Goal: Task Accomplishment & Management: Complete application form

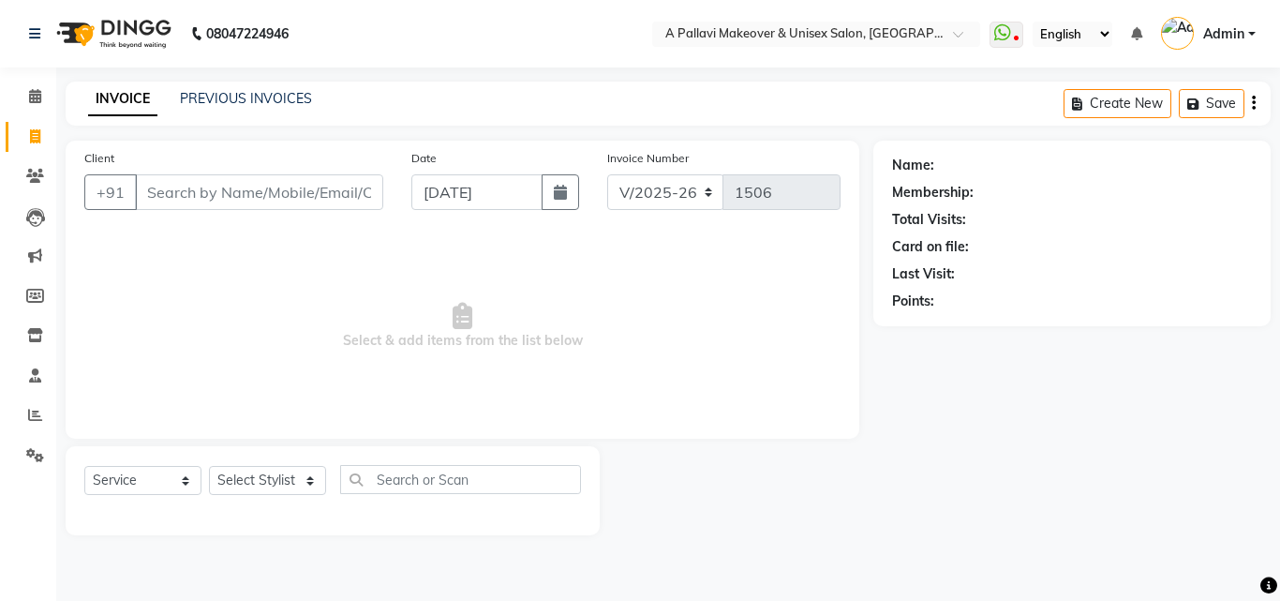
select select "3573"
select select "service"
click at [169, 206] on input "Client" at bounding box center [259, 192] width 248 height 36
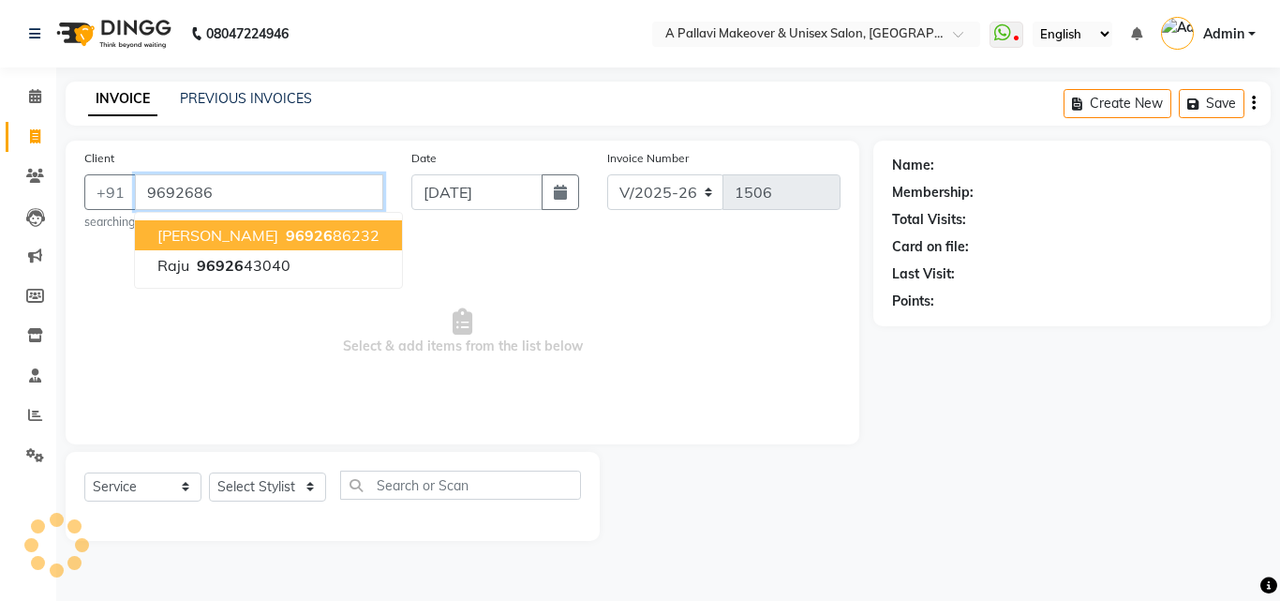
click at [232, 241] on span "sonia bara" at bounding box center [217, 235] width 121 height 19
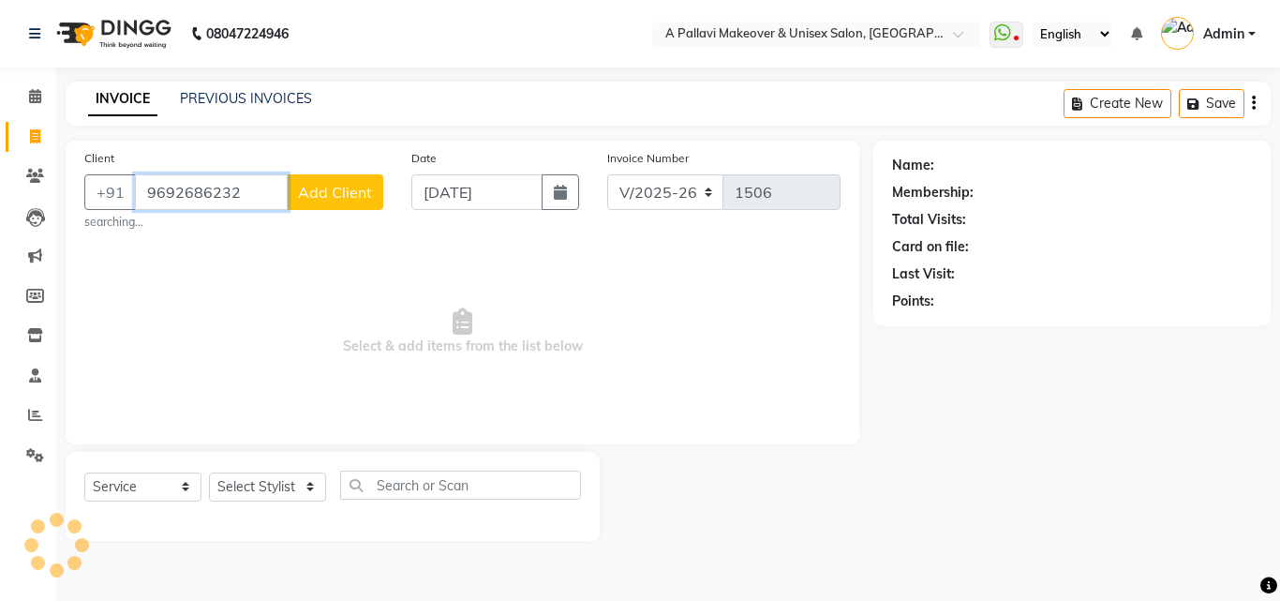
type input "9692686232"
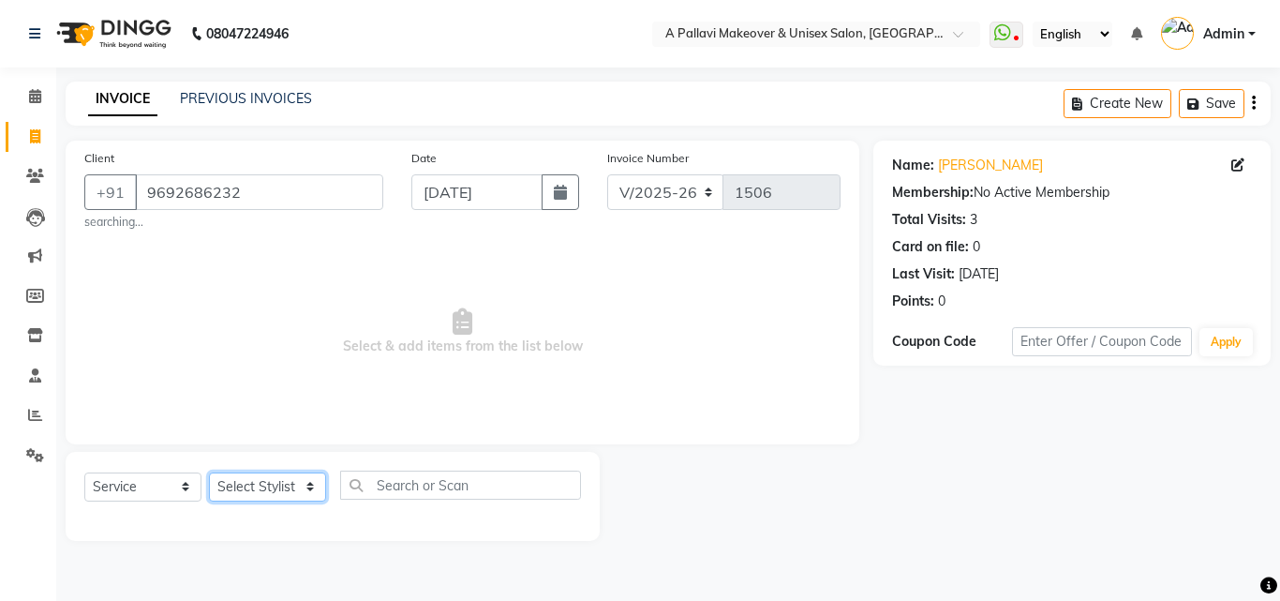
click at [247, 499] on select "Select Stylist [PERSON_NAME] A PALLAVI Archana [PERSON_NAME] [PERSON_NAME] [PER…" at bounding box center [267, 486] width 117 height 29
select select "54224"
click at [209, 472] on select "Select Stylist [PERSON_NAME] A PALLAVI Archana [PERSON_NAME] [PERSON_NAME] [PER…" at bounding box center [267, 486] width 117 height 29
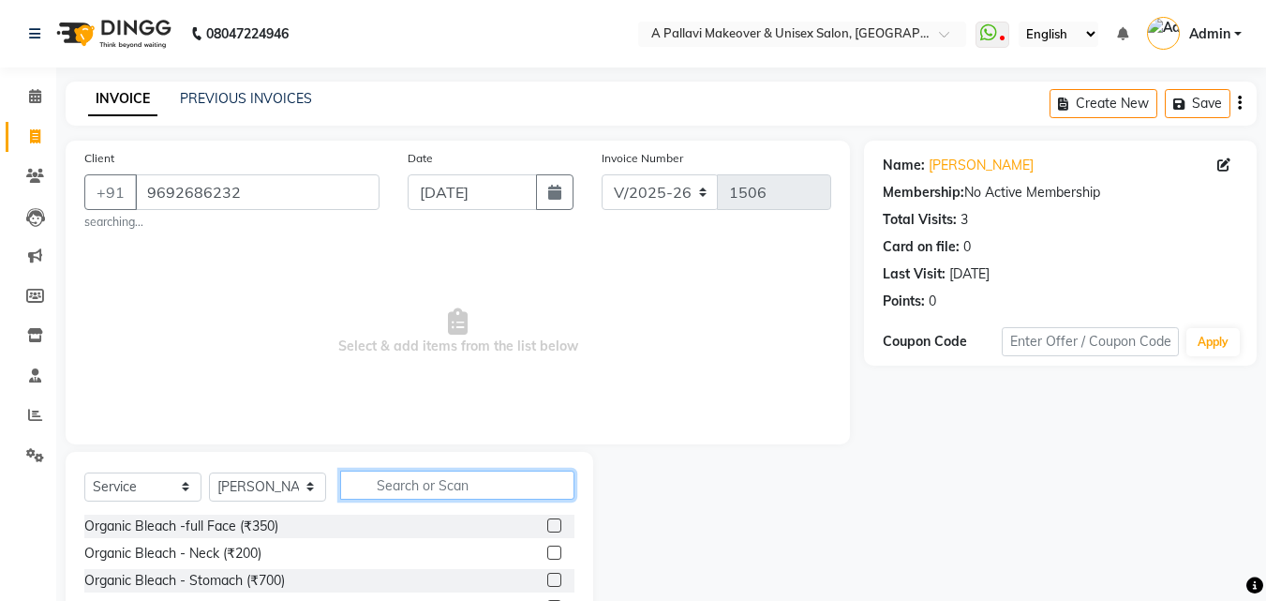
click at [403, 483] on input "text" at bounding box center [457, 485] width 234 height 29
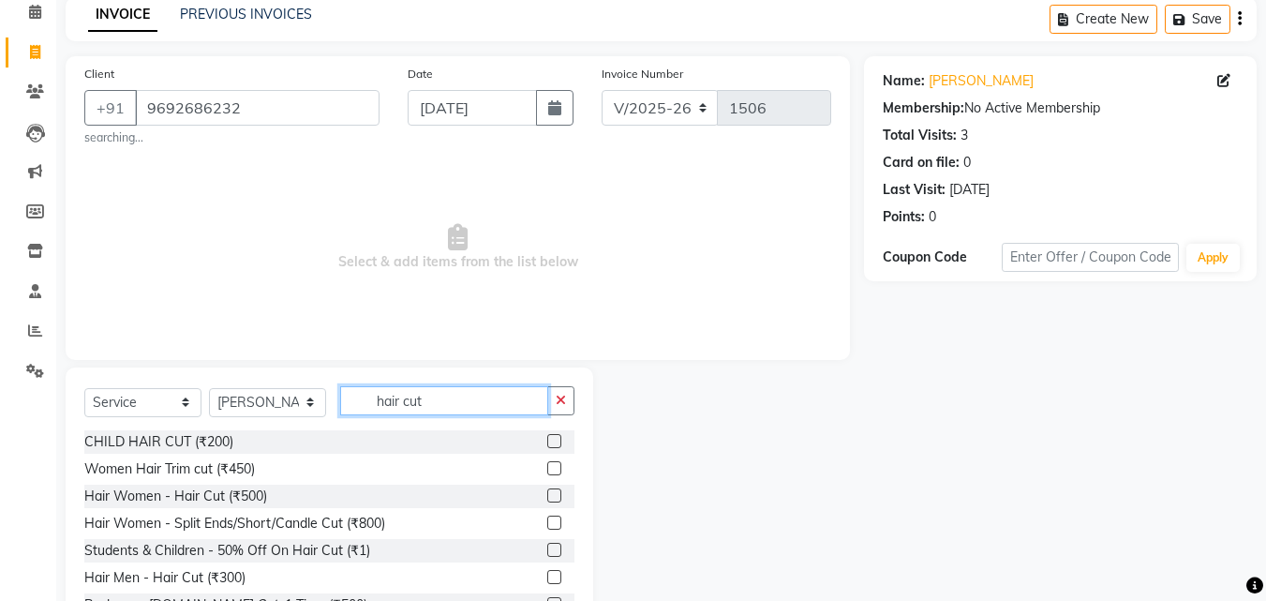
scroll to position [156, 0]
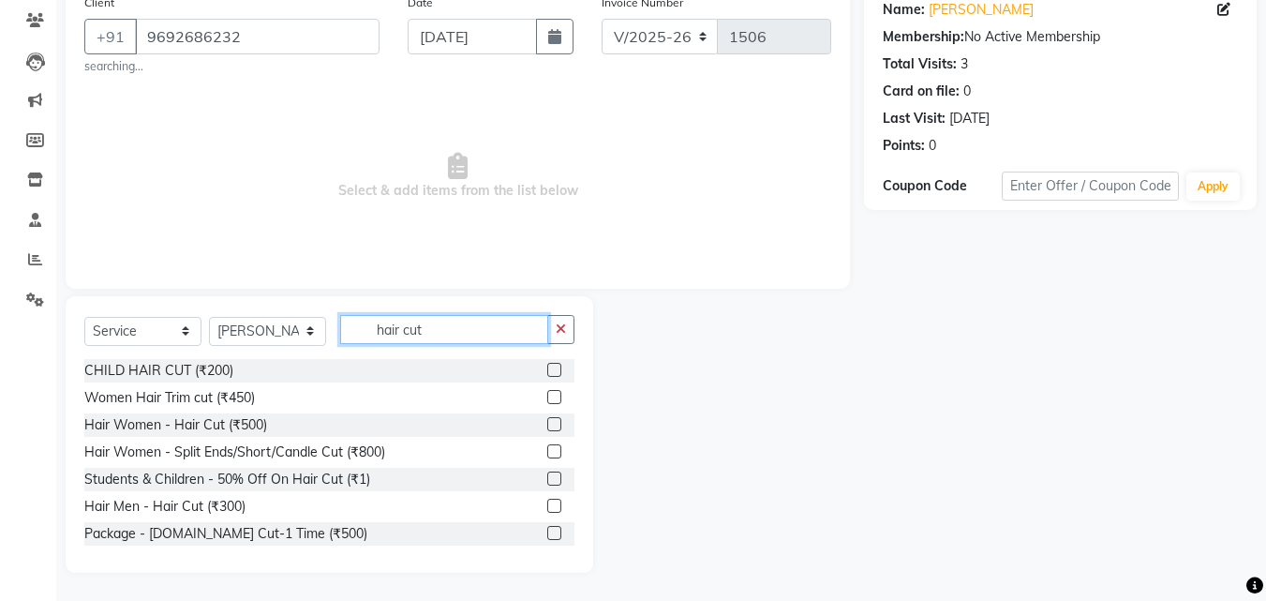
type input "hair cut"
click at [547, 431] on label at bounding box center [554, 424] width 14 height 14
click at [547, 431] on input "checkbox" at bounding box center [553, 425] width 12 height 12
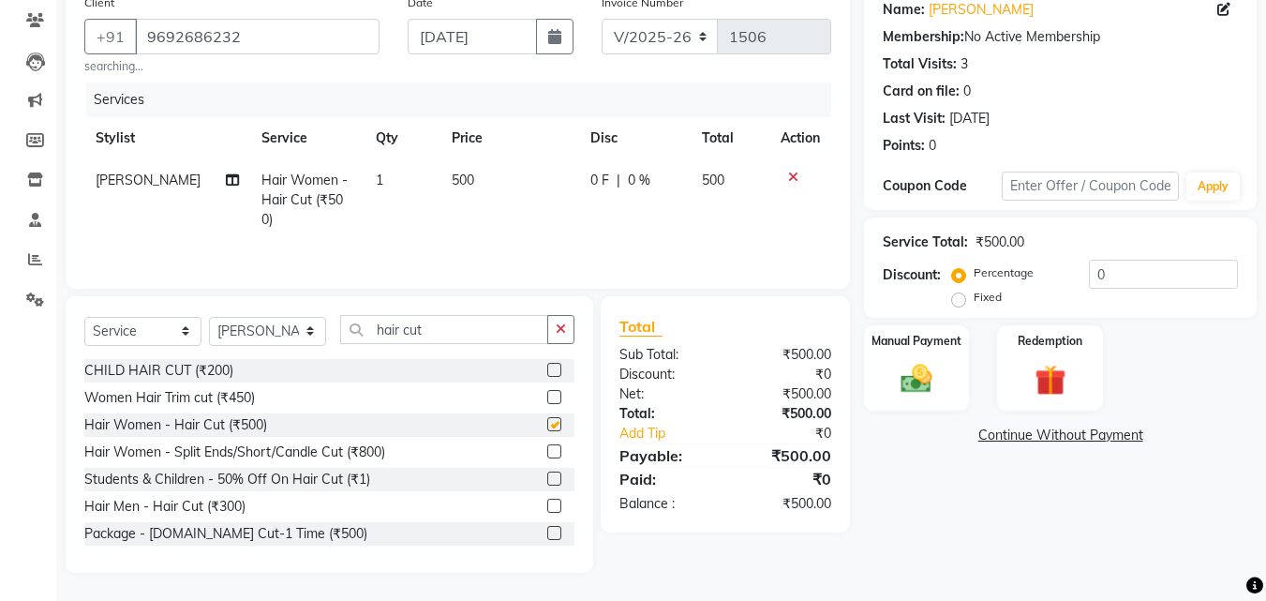
checkbox input "false"
click at [495, 178] on td "500" at bounding box center [510, 200] width 139 height 82
select select "54224"
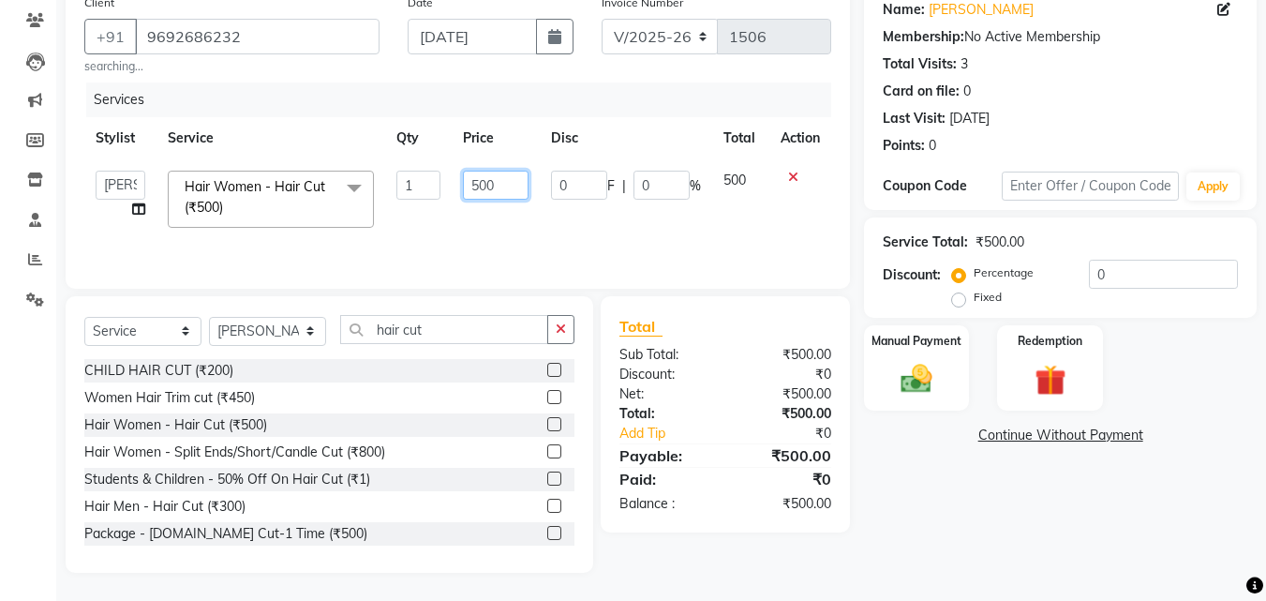
click at [495, 178] on input "500" at bounding box center [495, 185] width 65 height 29
type input "5"
type input "600"
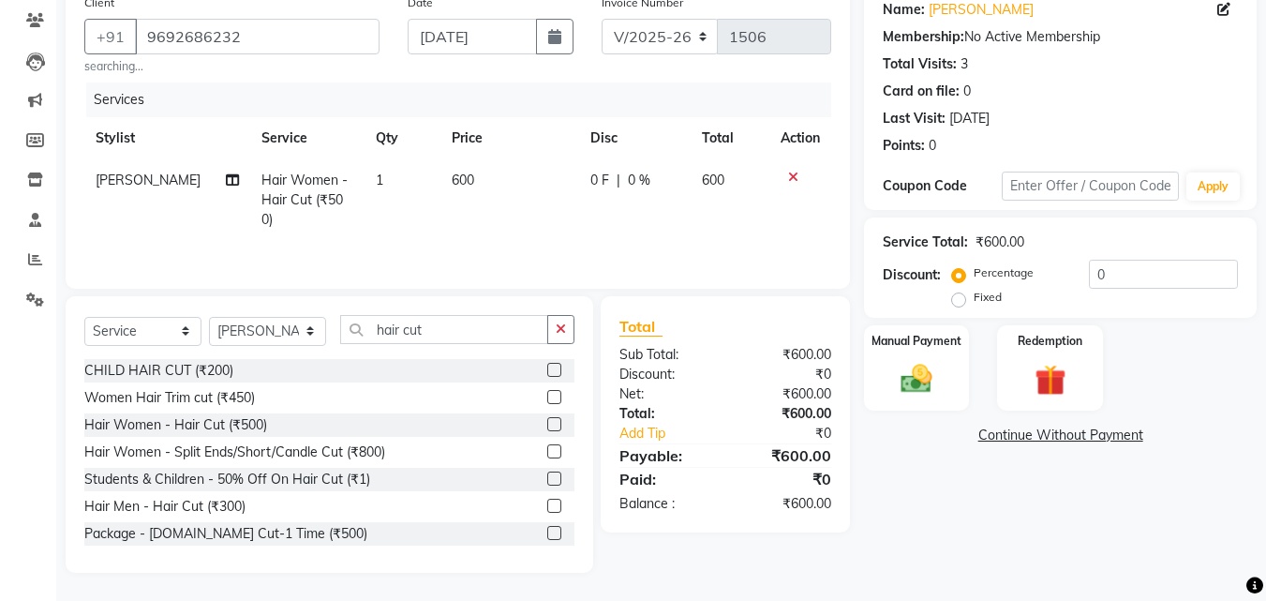
click at [485, 221] on td "600" at bounding box center [510, 200] width 139 height 82
select select "54224"
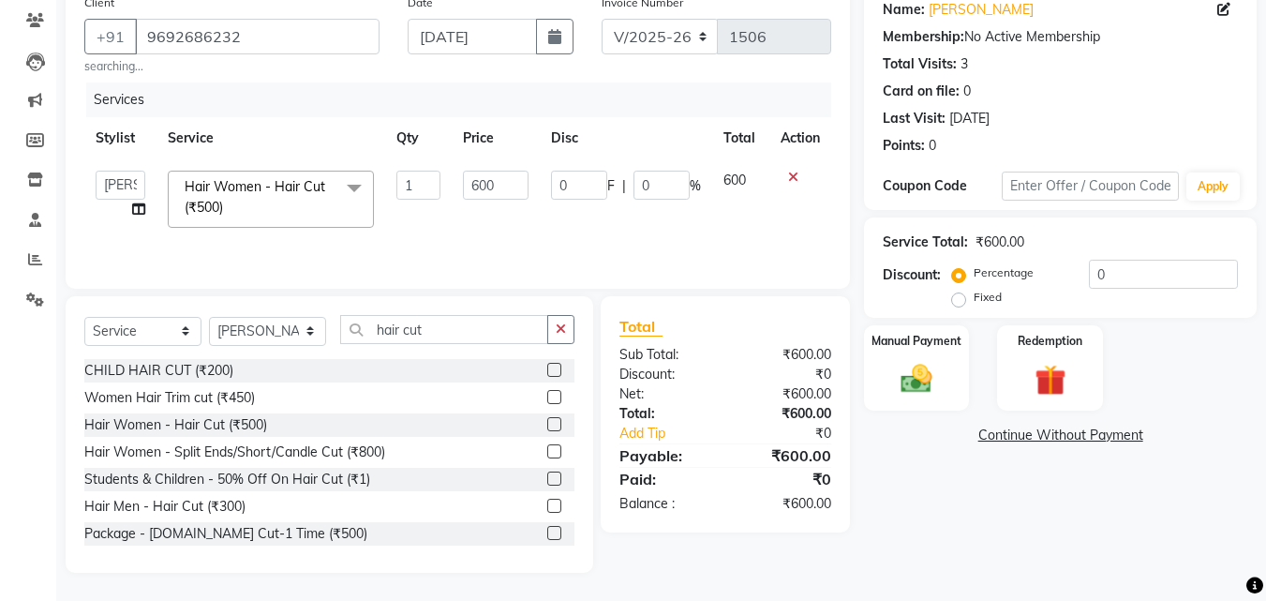
click at [584, 215] on td "0 F | 0 %" at bounding box center [626, 199] width 172 height 80
drag, startPoint x: 944, startPoint y: 393, endPoint x: 944, endPoint y: 410, distance: 16.9
click at [944, 403] on div "Manual Payment" at bounding box center [917, 367] width 110 height 89
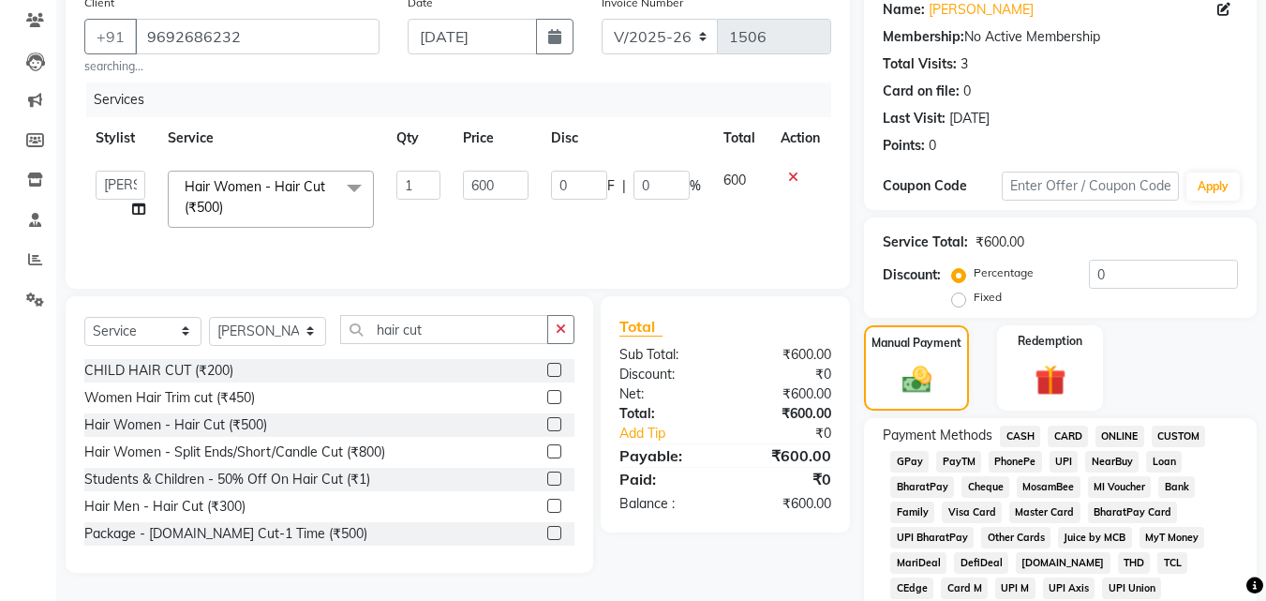
click at [1116, 439] on span "ONLINE" at bounding box center [1120, 437] width 49 height 22
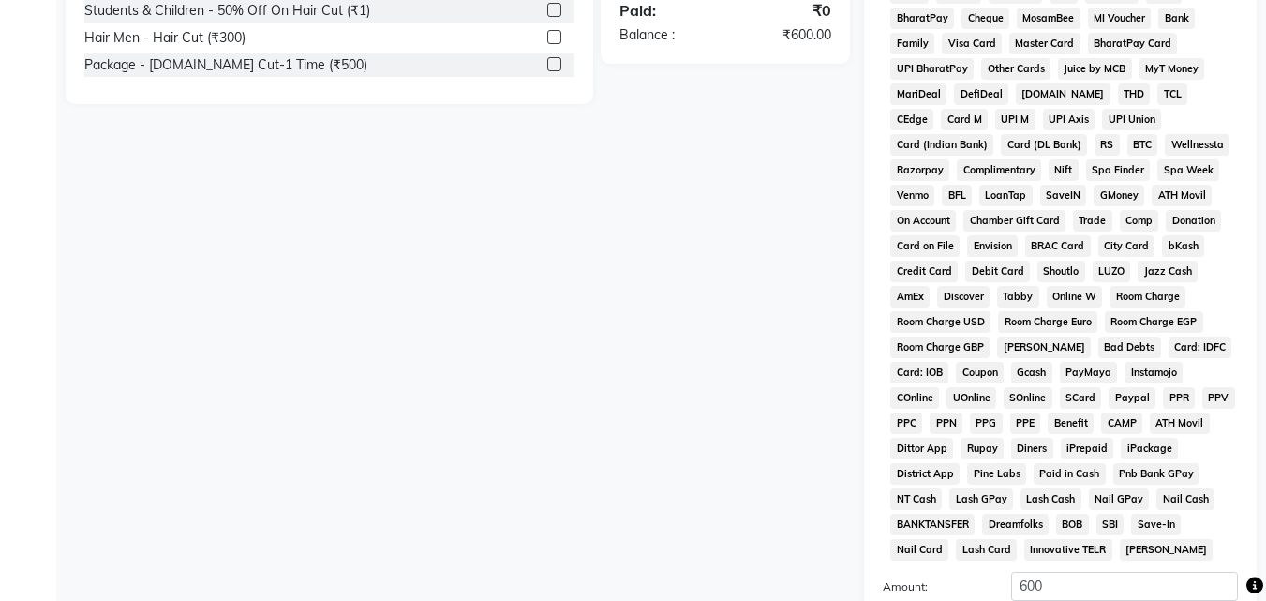
scroll to position [832, 0]
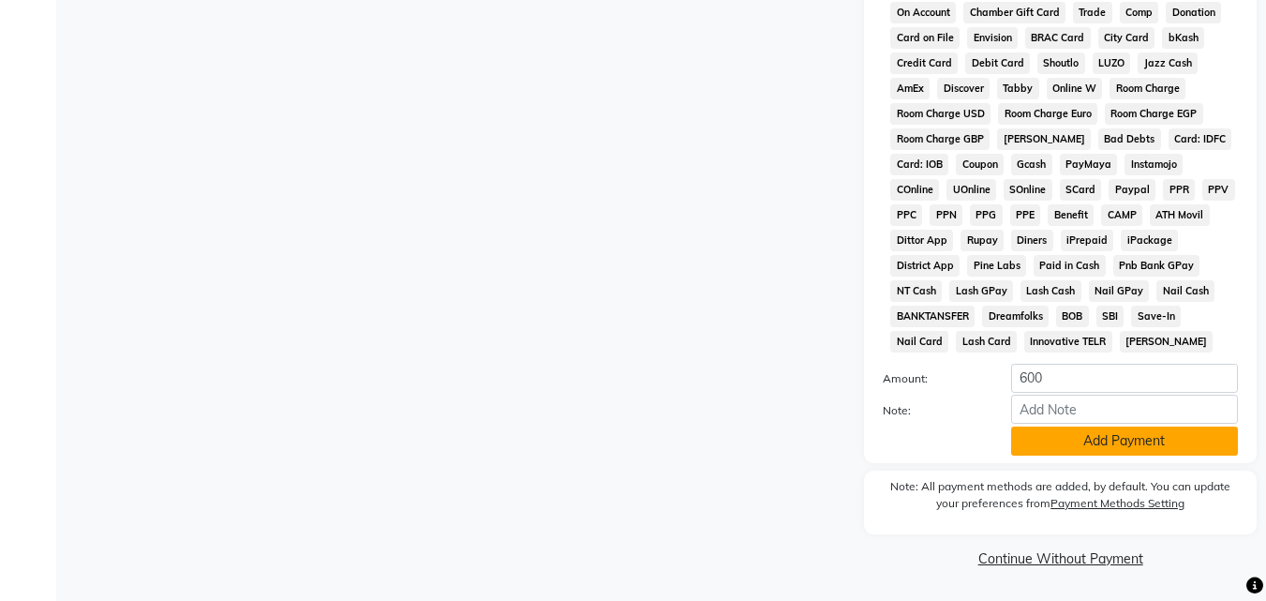
click at [1115, 433] on button "Add Payment" at bounding box center [1124, 440] width 227 height 29
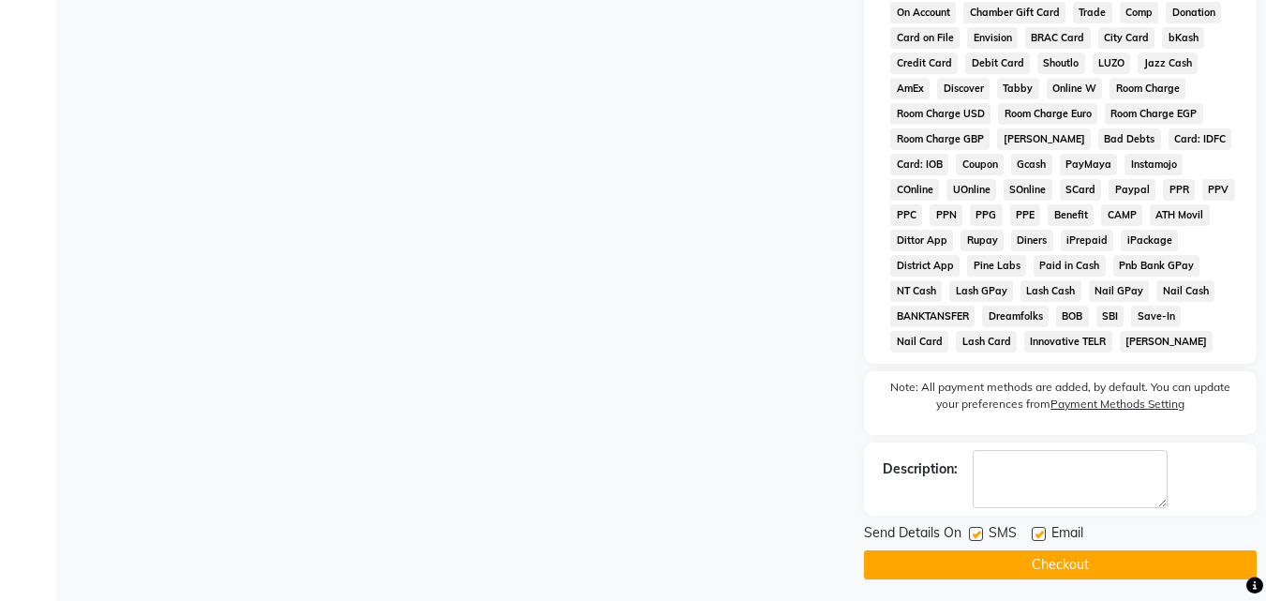
click at [981, 539] on label at bounding box center [976, 534] width 14 height 14
click at [981, 539] on input "checkbox" at bounding box center [975, 535] width 12 height 12
checkbox input "false"
click at [1040, 539] on label at bounding box center [1039, 534] width 14 height 14
click at [1040, 539] on input "checkbox" at bounding box center [1038, 535] width 12 height 12
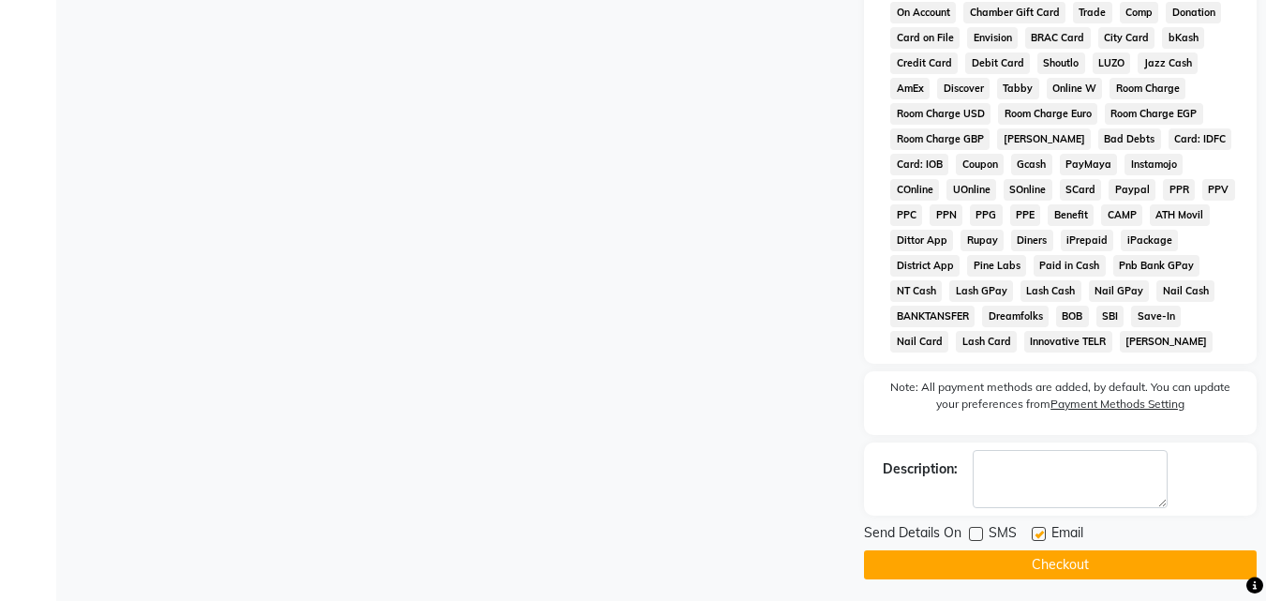
checkbox input "false"
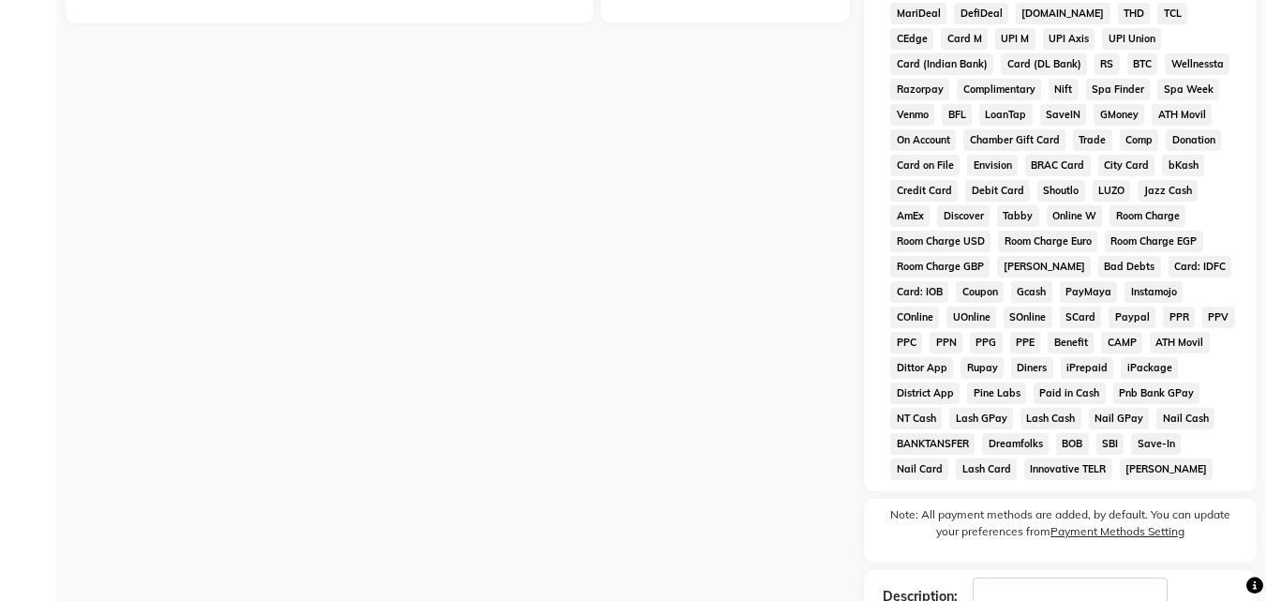
scroll to position [839, 0]
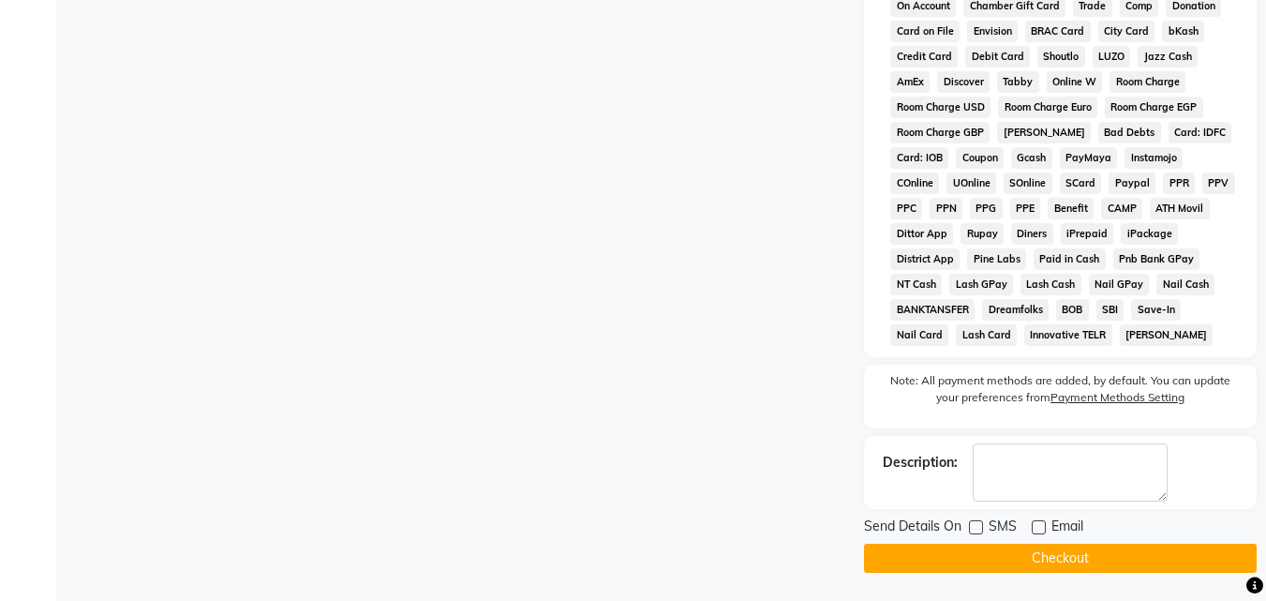
click at [1025, 559] on button "Checkout" at bounding box center [1060, 558] width 393 height 29
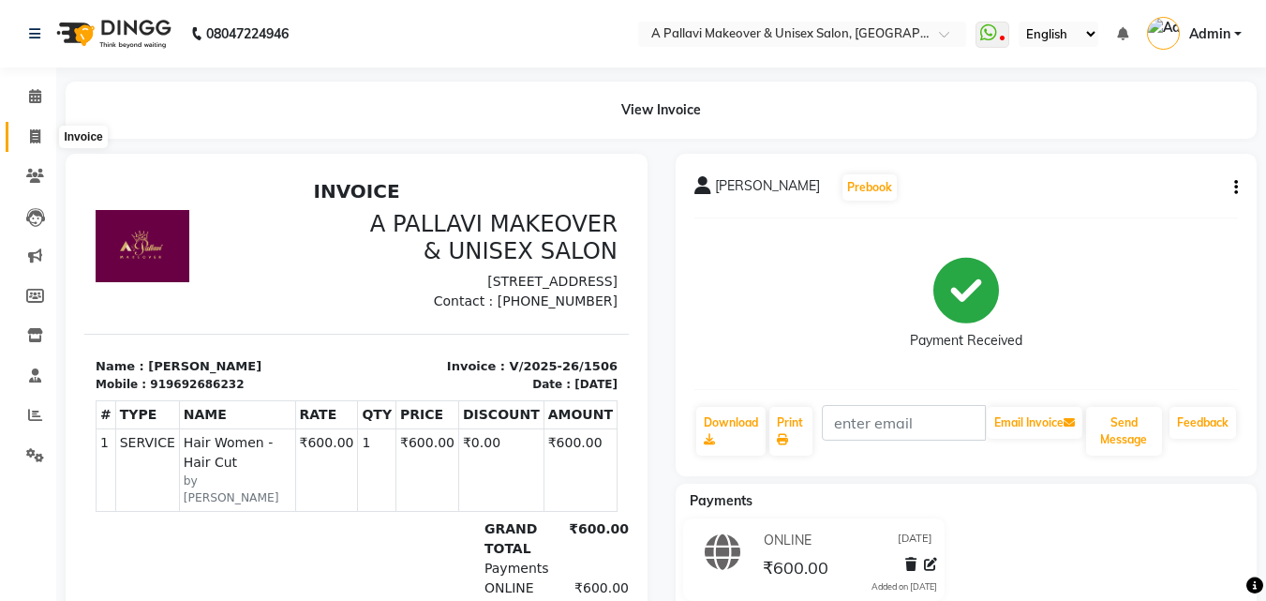
click at [30, 134] on icon at bounding box center [35, 136] width 10 height 14
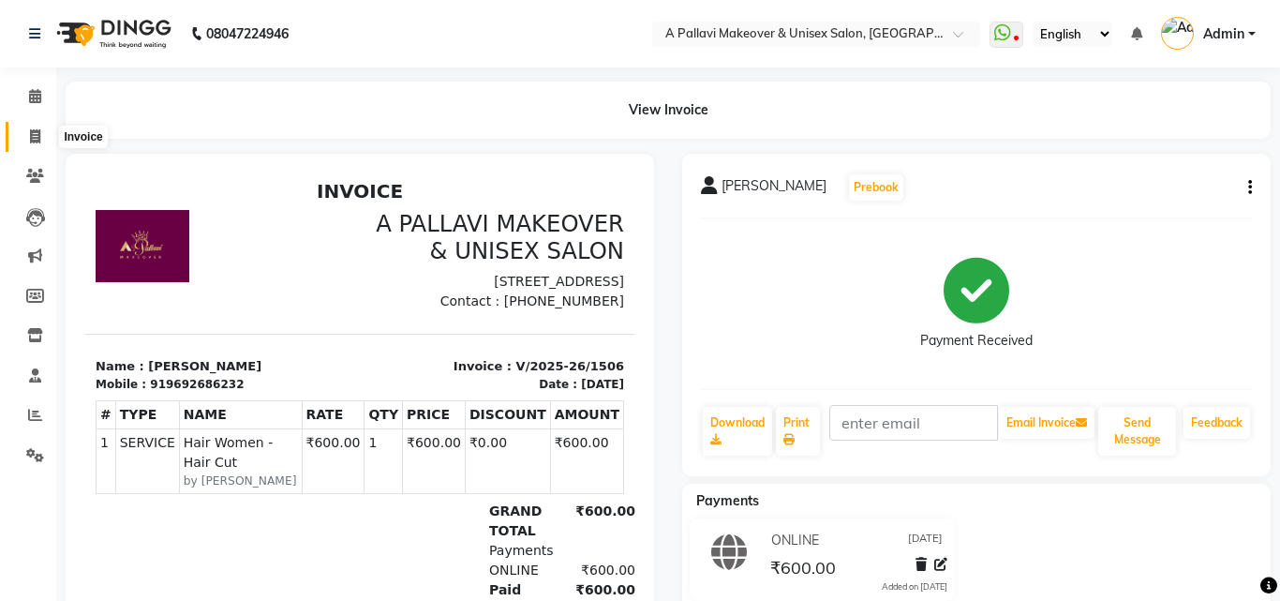
select select "service"
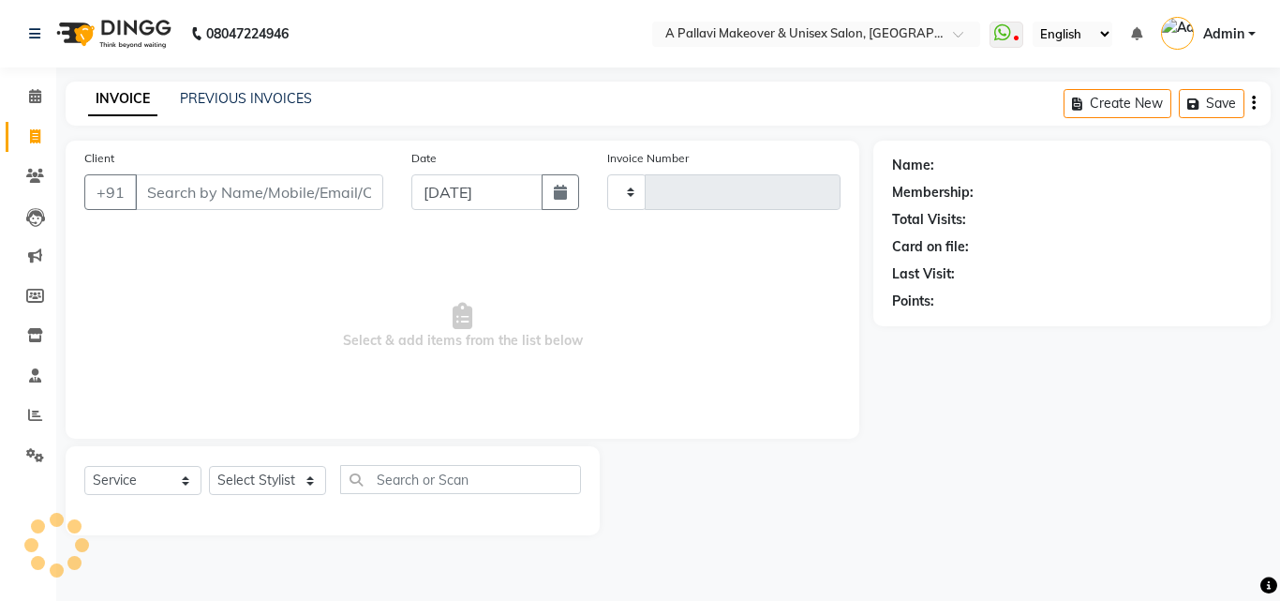
type input "1507"
select select "3573"
click at [218, 207] on input "Client" at bounding box center [259, 192] width 248 height 36
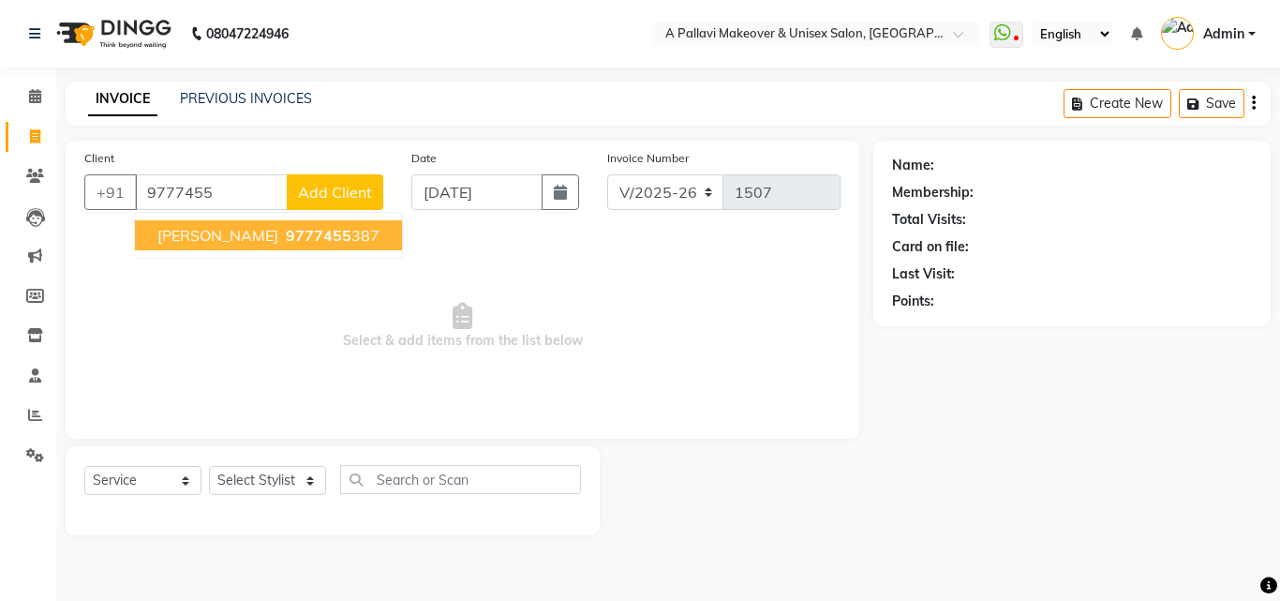
click at [227, 238] on span "Dhiren Acharya" at bounding box center [217, 235] width 121 height 19
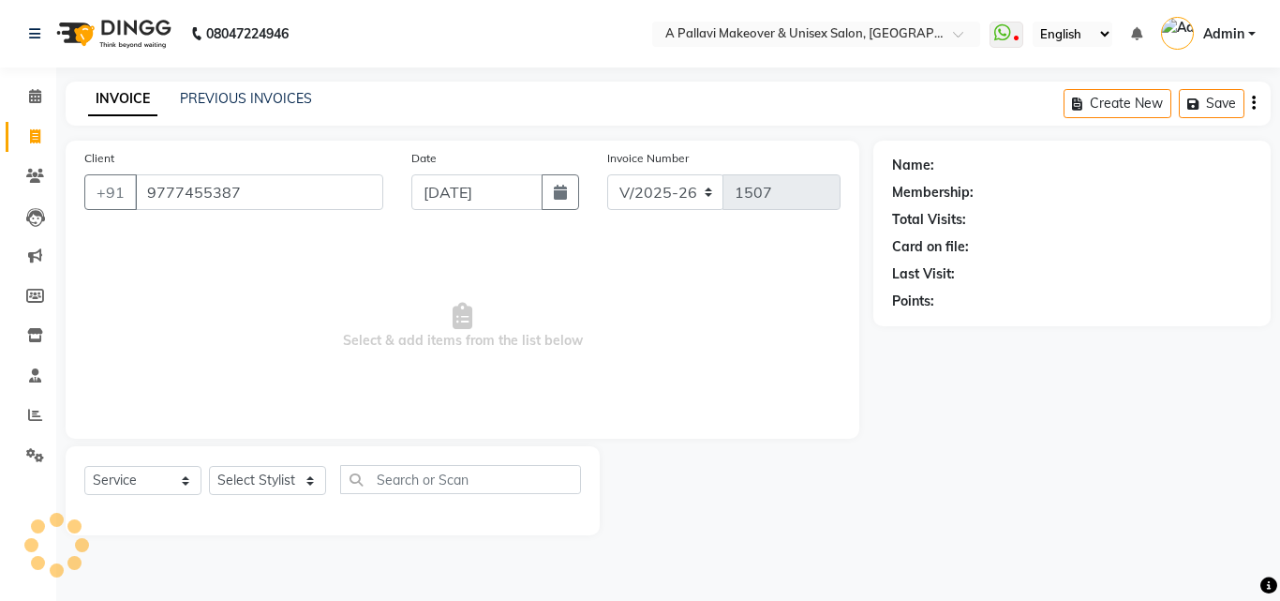
type input "9777455387"
select select "1: Object"
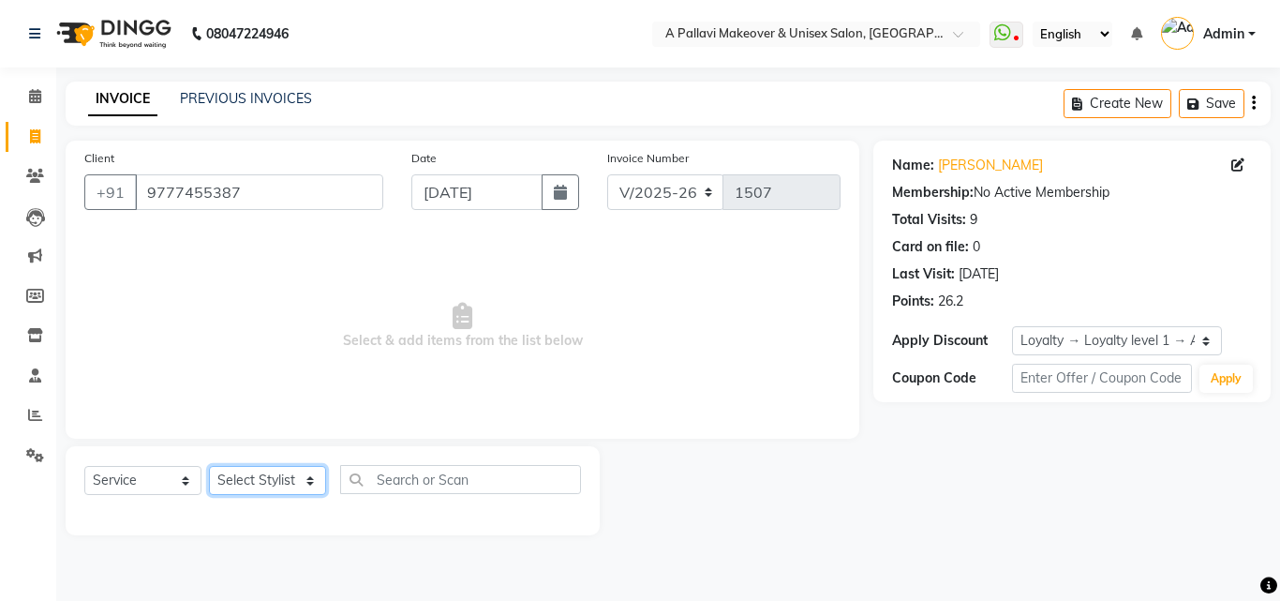
click at [252, 488] on select "Select Stylist [PERSON_NAME] A PALLAVI Archana [PERSON_NAME] [PERSON_NAME] [PER…" at bounding box center [267, 480] width 117 height 29
select select "68912"
click at [209, 466] on select "Select Stylist [PERSON_NAME] A PALLAVI Archana [PERSON_NAME] [PERSON_NAME] [PER…" at bounding box center [267, 480] width 117 height 29
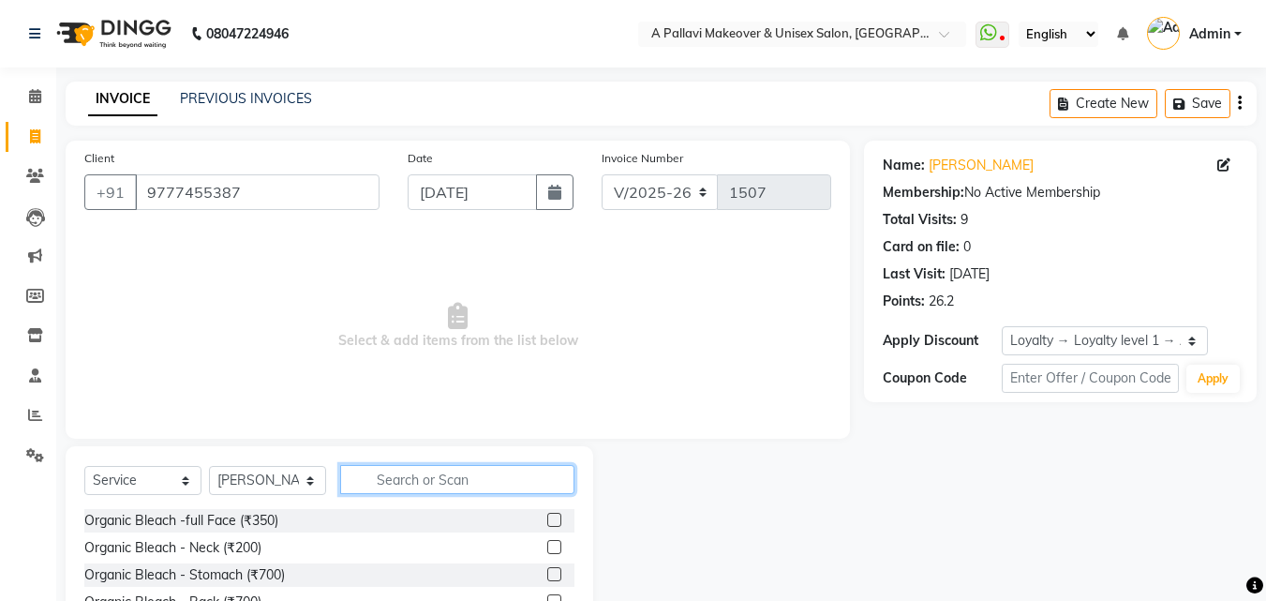
click at [426, 475] on input "text" at bounding box center [457, 479] width 234 height 29
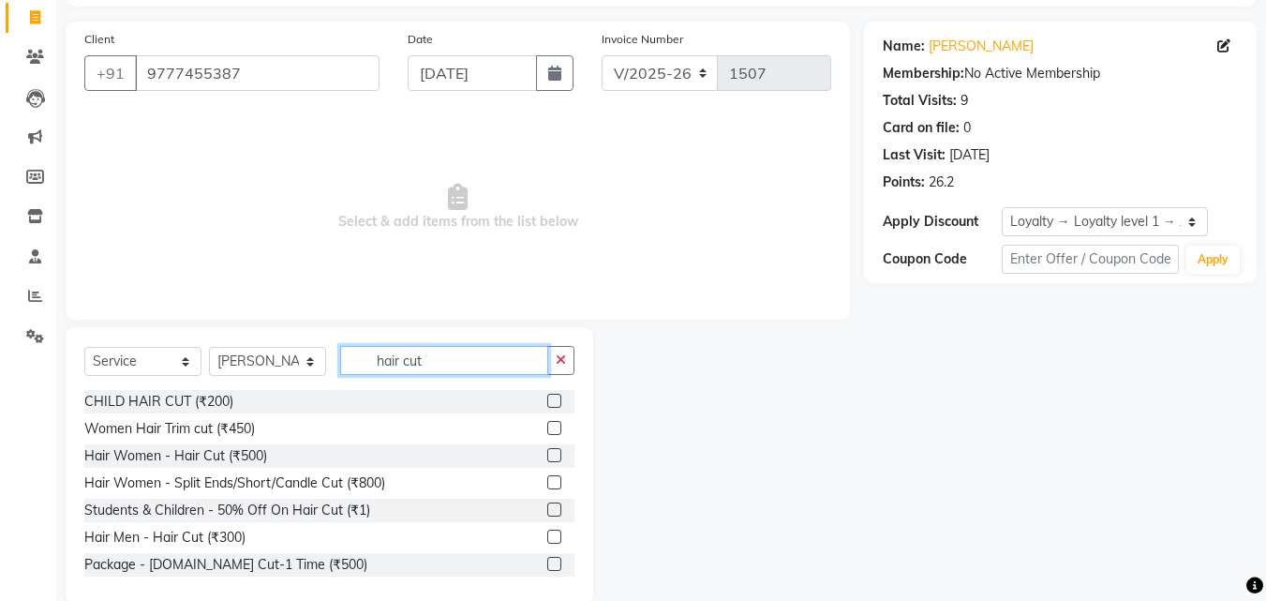
scroll to position [150, 0]
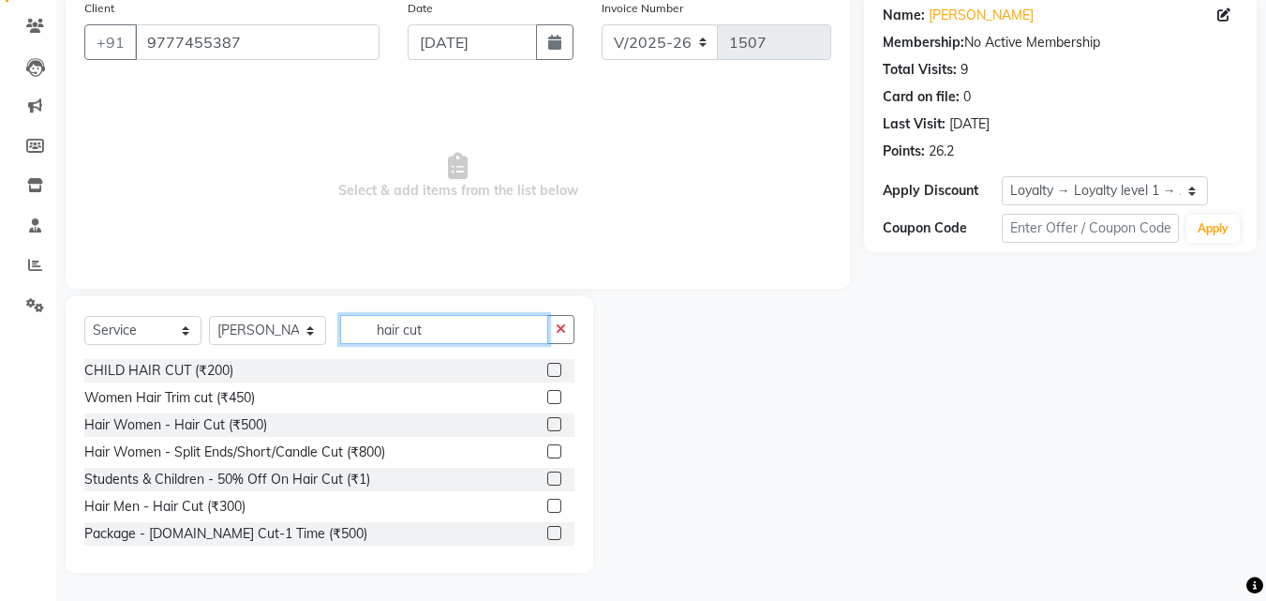
type input "hair cut"
click at [547, 503] on label at bounding box center [554, 506] width 14 height 14
click at [547, 503] on input "checkbox" at bounding box center [553, 507] width 12 height 12
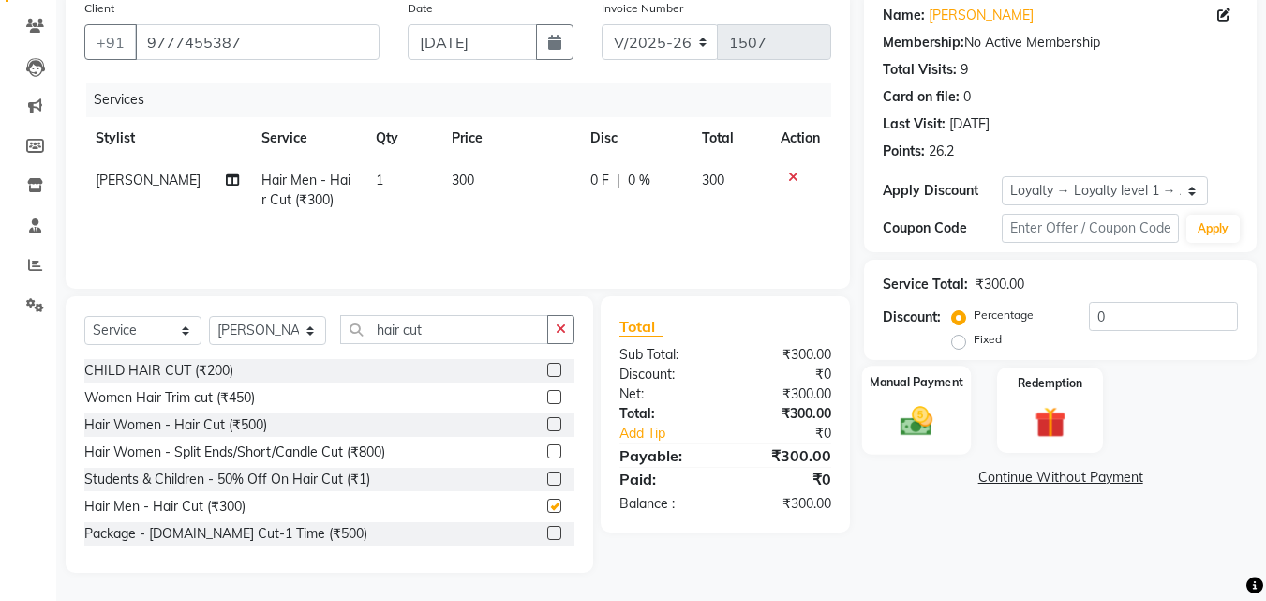
checkbox input "false"
drag, startPoint x: 919, startPoint y: 395, endPoint x: 912, endPoint y: 409, distance: 15.9
click at [919, 396] on div "Manual Payment" at bounding box center [917, 410] width 110 height 89
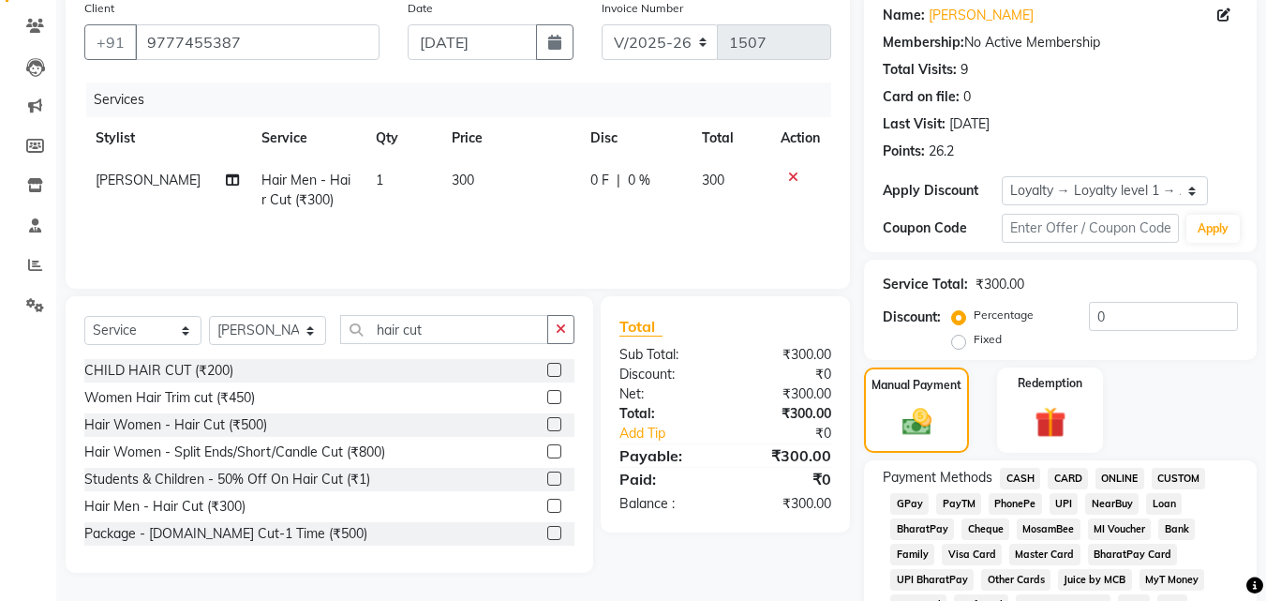
click at [1131, 479] on span "ONLINE" at bounding box center [1120, 479] width 49 height 22
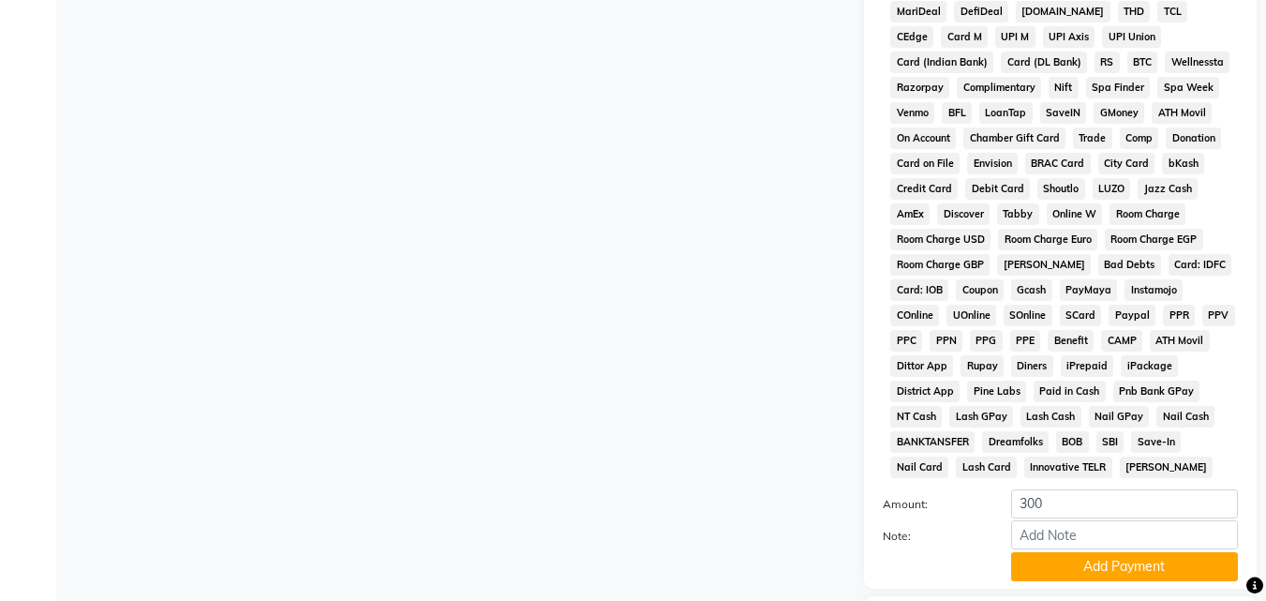
scroll to position [869, 0]
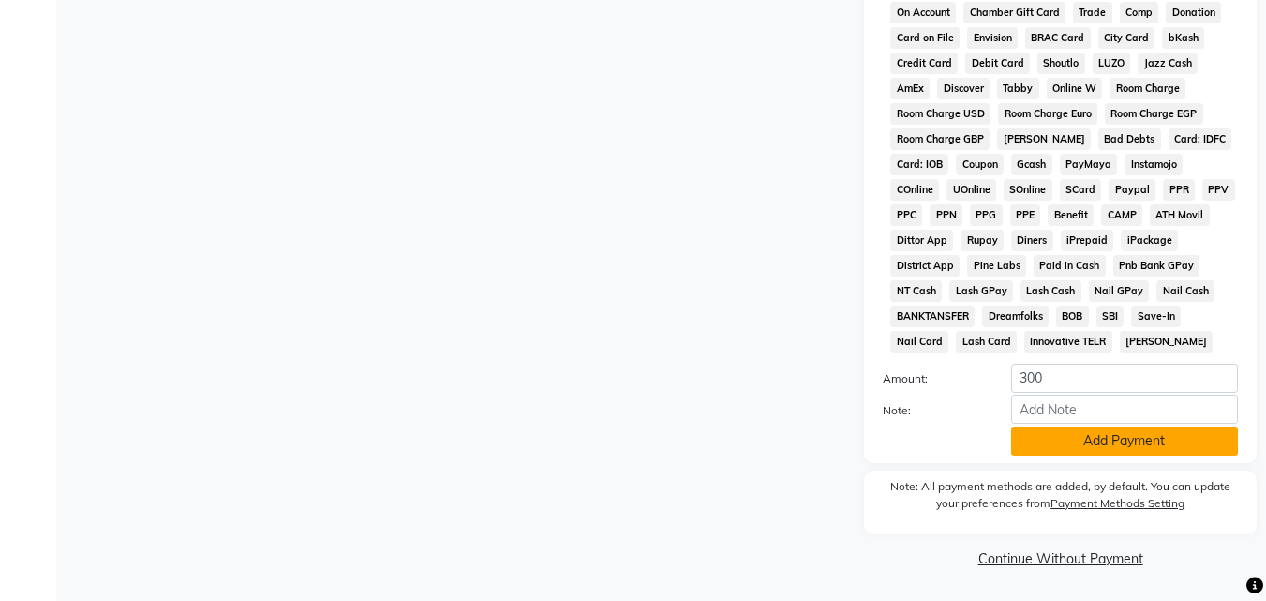
click at [1132, 444] on button "Add Payment" at bounding box center [1124, 440] width 227 height 29
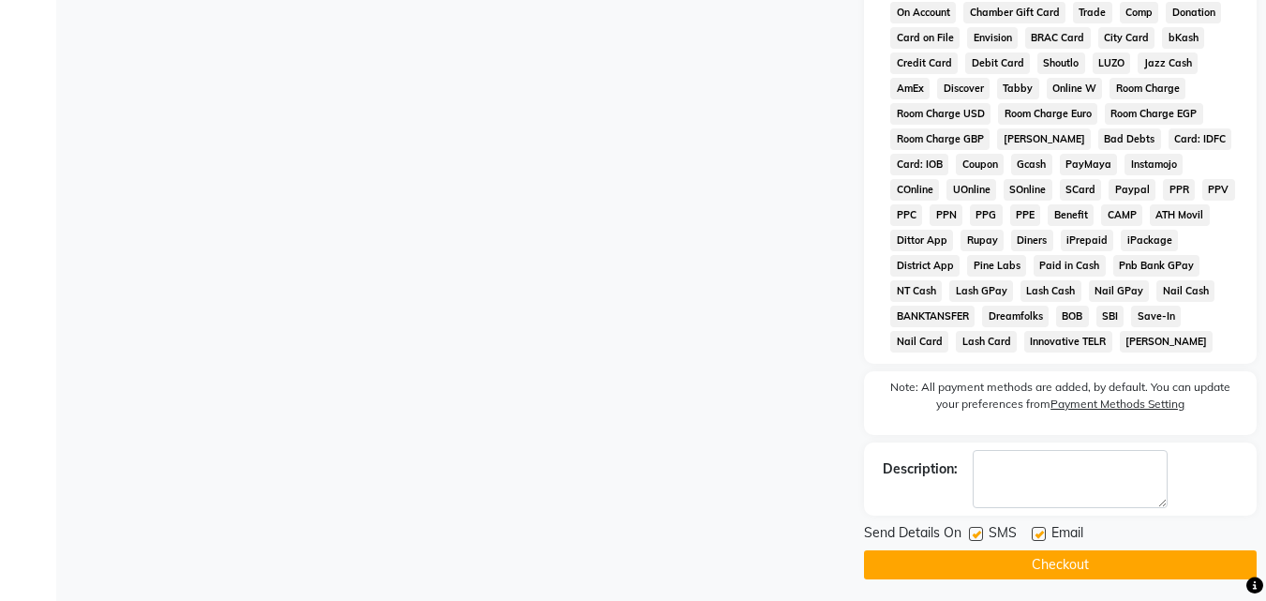
click at [981, 527] on label at bounding box center [976, 534] width 14 height 14
click at [981, 529] on input "checkbox" at bounding box center [975, 535] width 12 height 12
checkbox input "false"
click at [1036, 534] on label at bounding box center [1039, 534] width 14 height 14
click at [1036, 534] on input "checkbox" at bounding box center [1038, 535] width 12 height 12
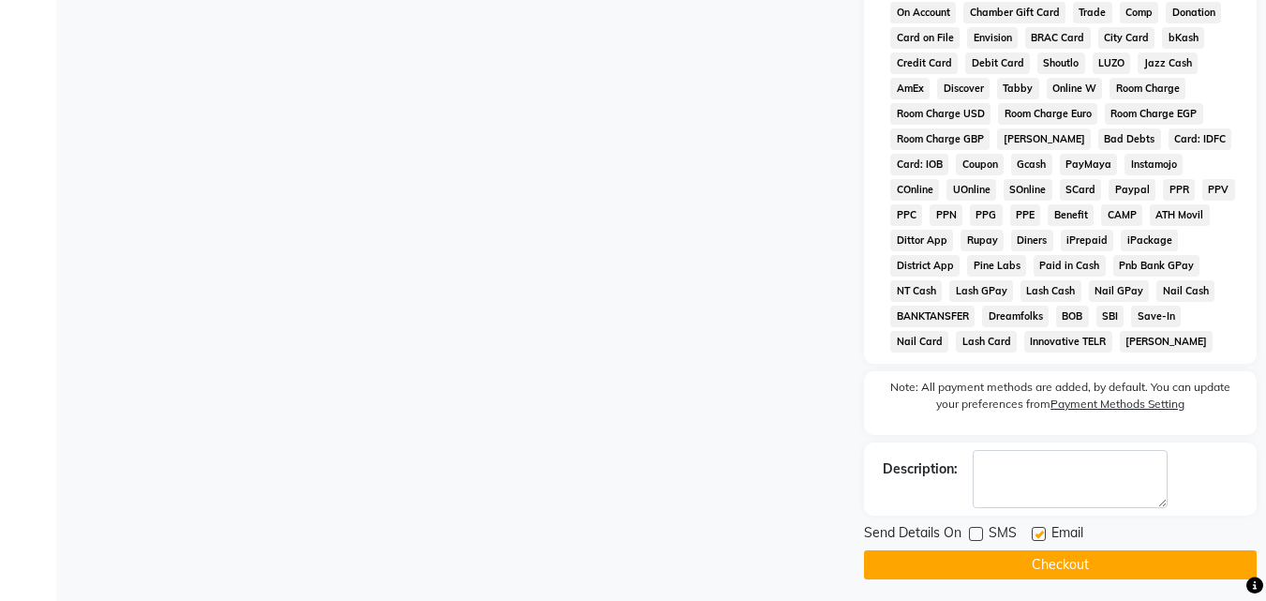
checkbox input "false"
click at [1037, 553] on button "Checkout" at bounding box center [1060, 564] width 393 height 29
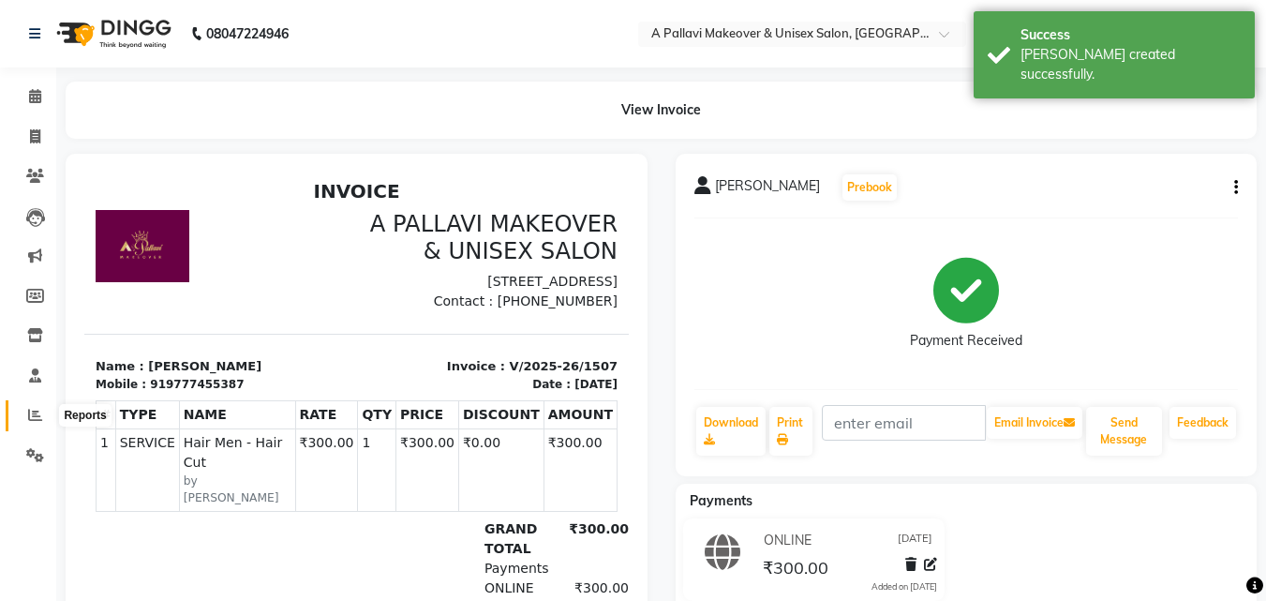
click at [38, 420] on icon at bounding box center [35, 415] width 14 height 14
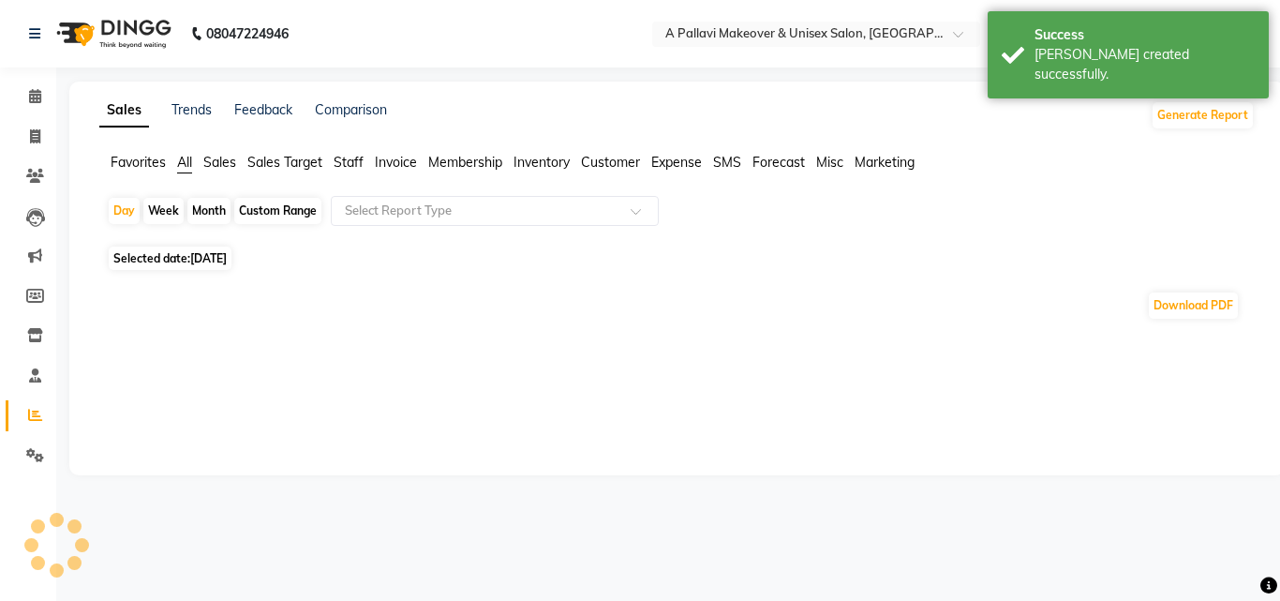
click at [307, 212] on div "Custom Range" at bounding box center [277, 211] width 87 height 26
select select "9"
select select "2025"
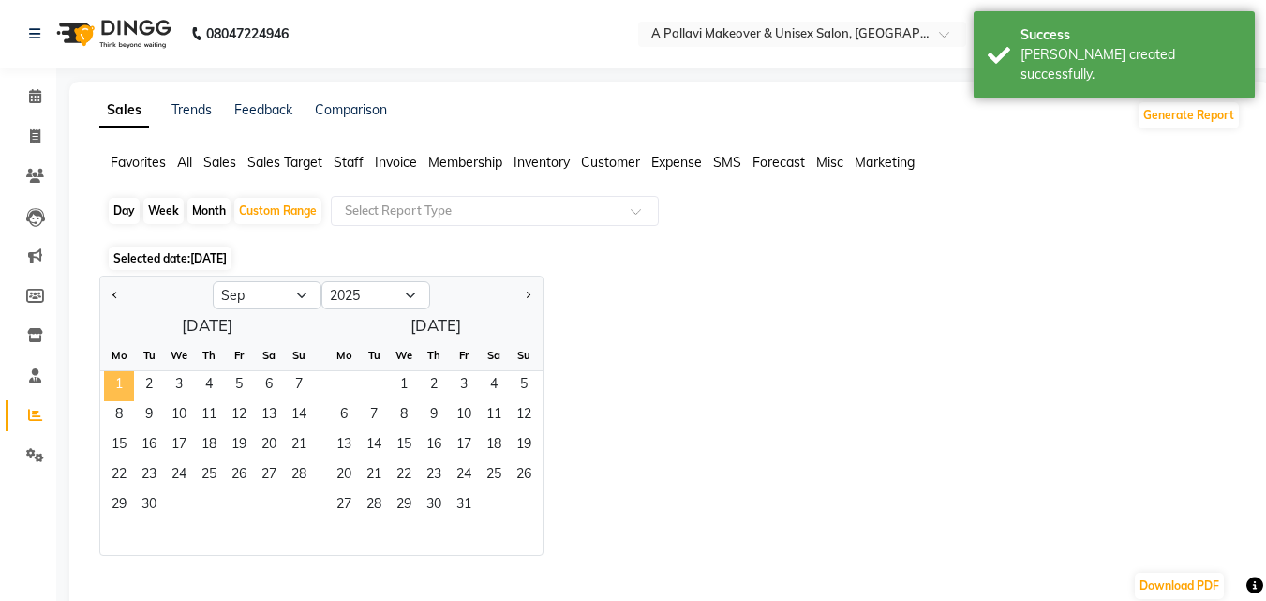
click at [130, 388] on span "1" at bounding box center [119, 386] width 30 height 30
click at [114, 443] on span "15" at bounding box center [119, 446] width 30 height 30
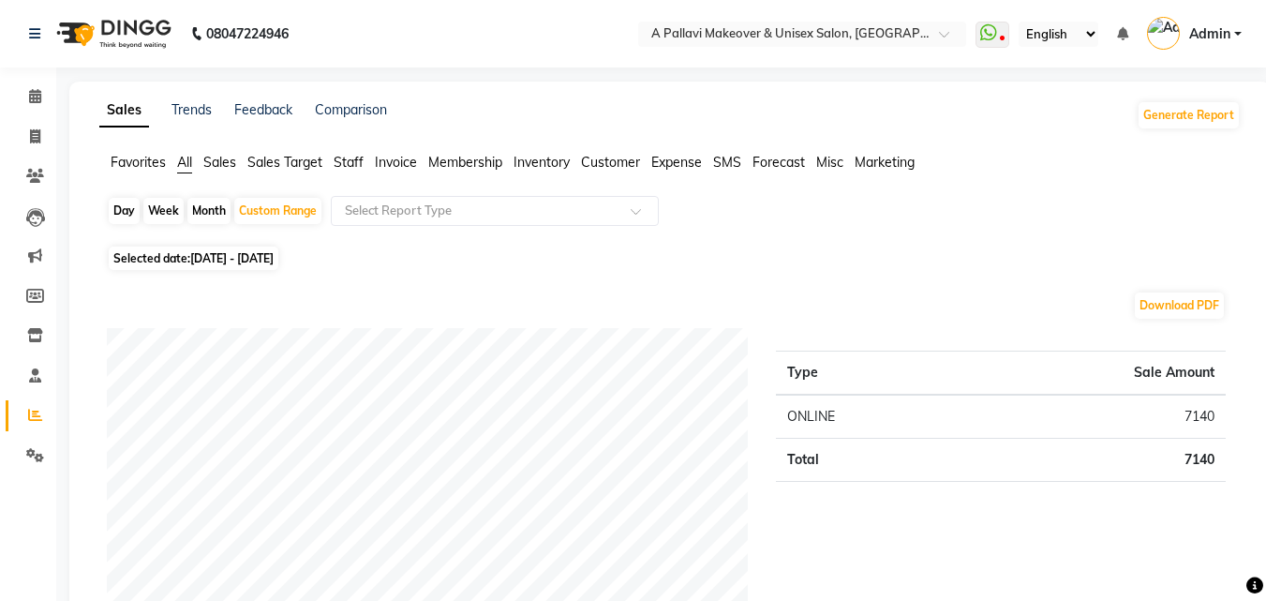
click at [240, 265] on span "Selected date: 01-09-2025 - 15-09-2025" at bounding box center [194, 258] width 170 height 23
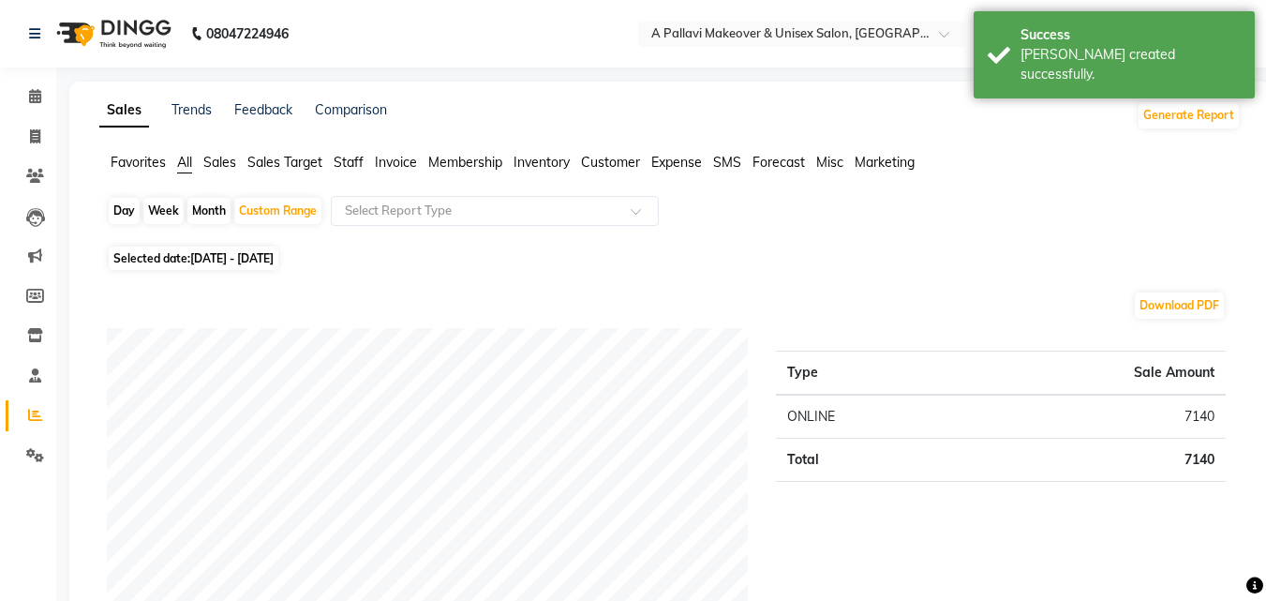
select select "9"
select select "2025"
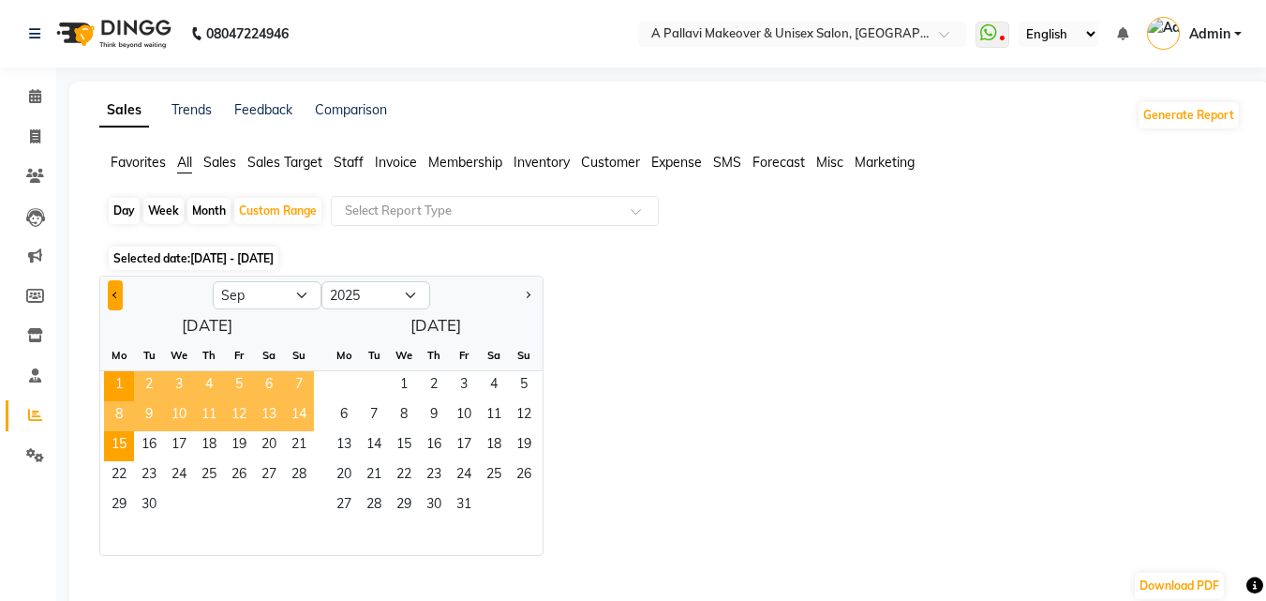
click at [113, 295] on span "Previous month" at bounding box center [115, 294] width 7 height 7
select select "8"
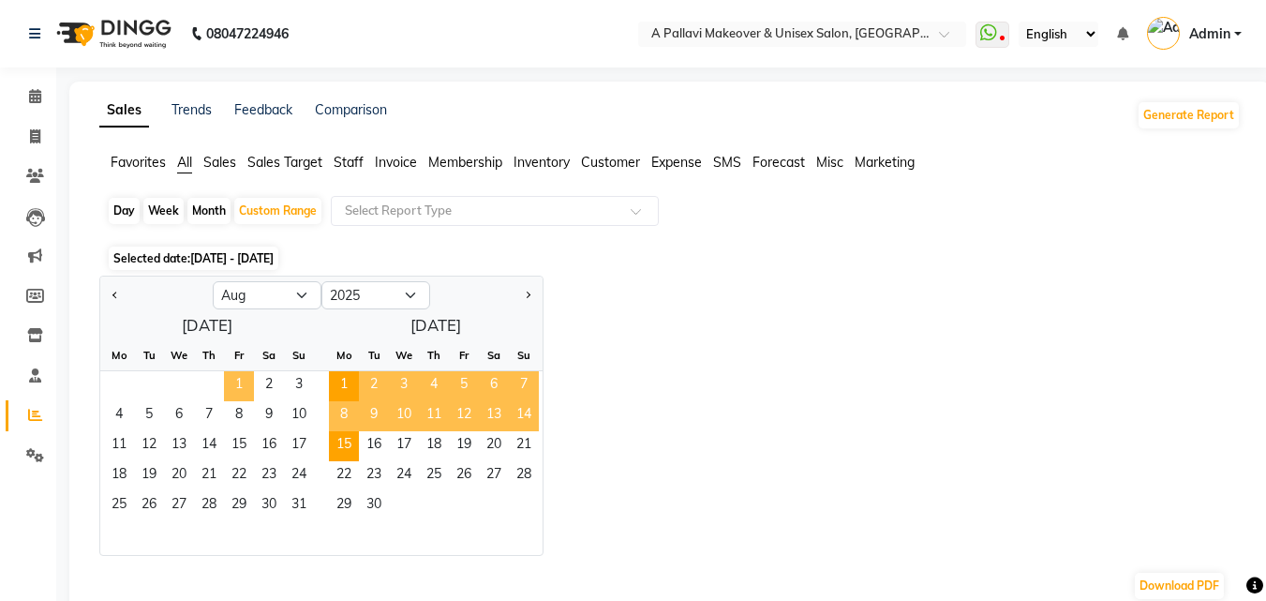
click at [228, 381] on span "1" at bounding box center [239, 386] width 30 height 30
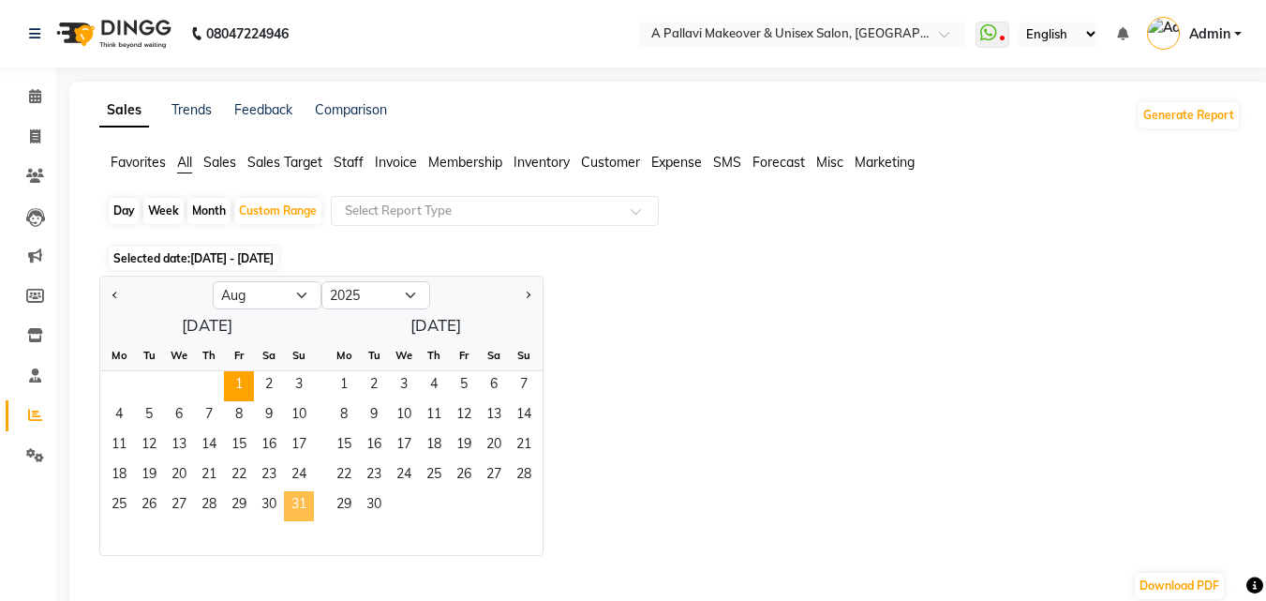
click at [301, 516] on span "31" at bounding box center [299, 506] width 30 height 30
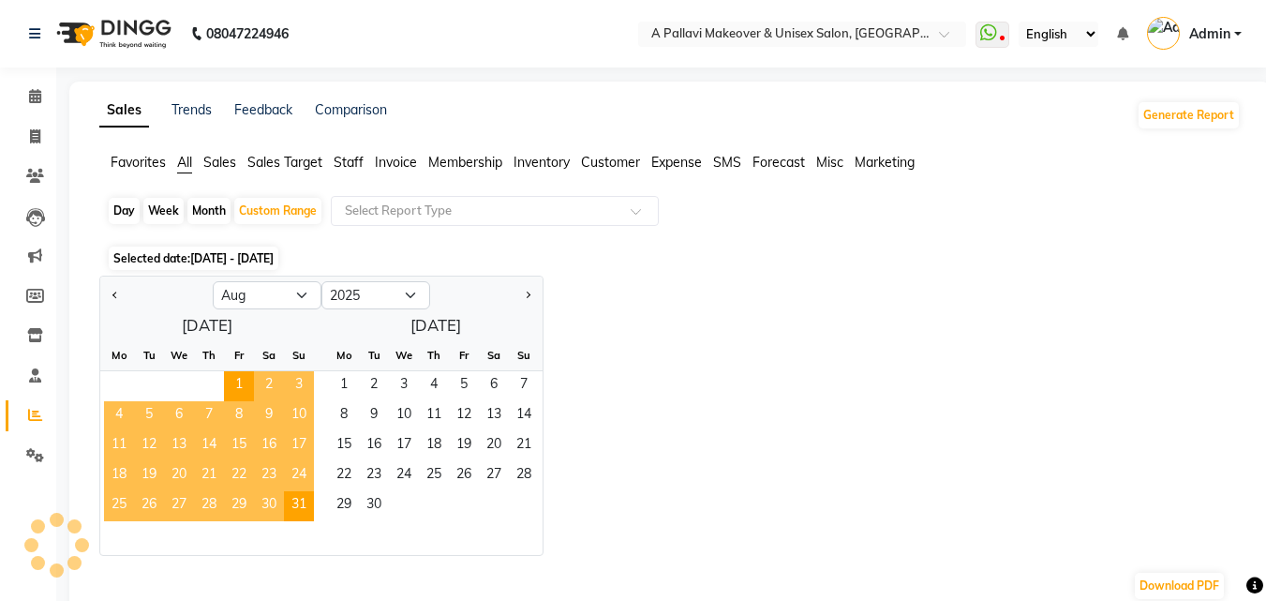
click at [356, 164] on span "Staff" at bounding box center [349, 162] width 30 height 17
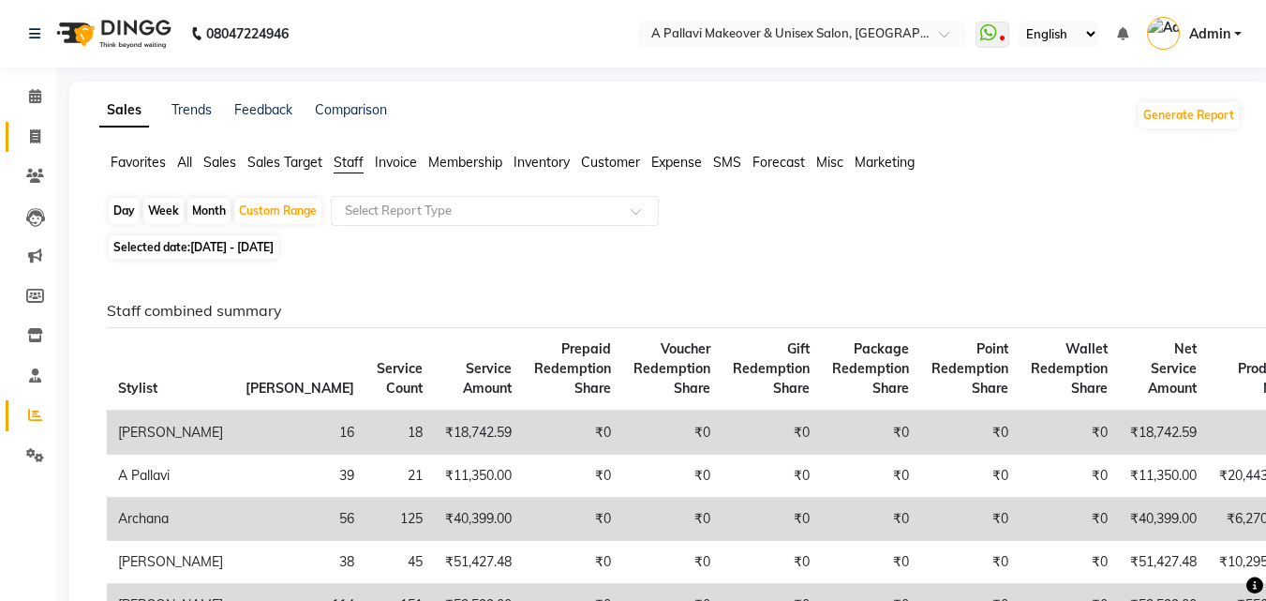
click at [38, 145] on span at bounding box center [35, 138] width 33 height 22
select select "service"
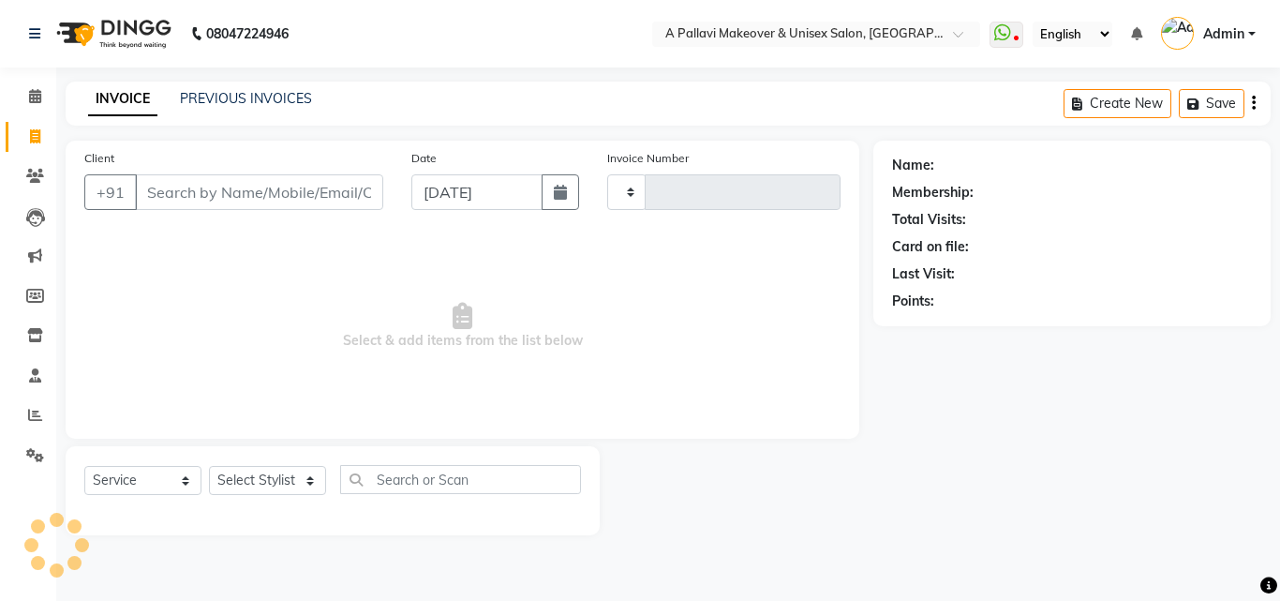
type input "1508"
select select "3573"
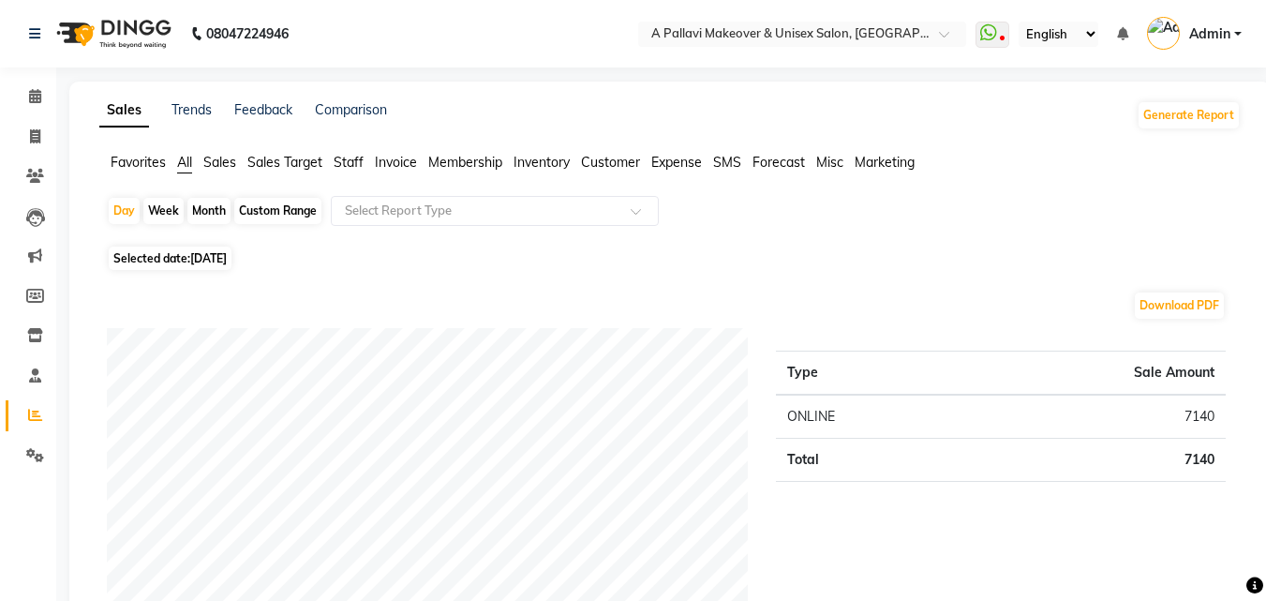
click at [319, 221] on div "Custom Range" at bounding box center [277, 211] width 87 height 26
select select "9"
select select "2025"
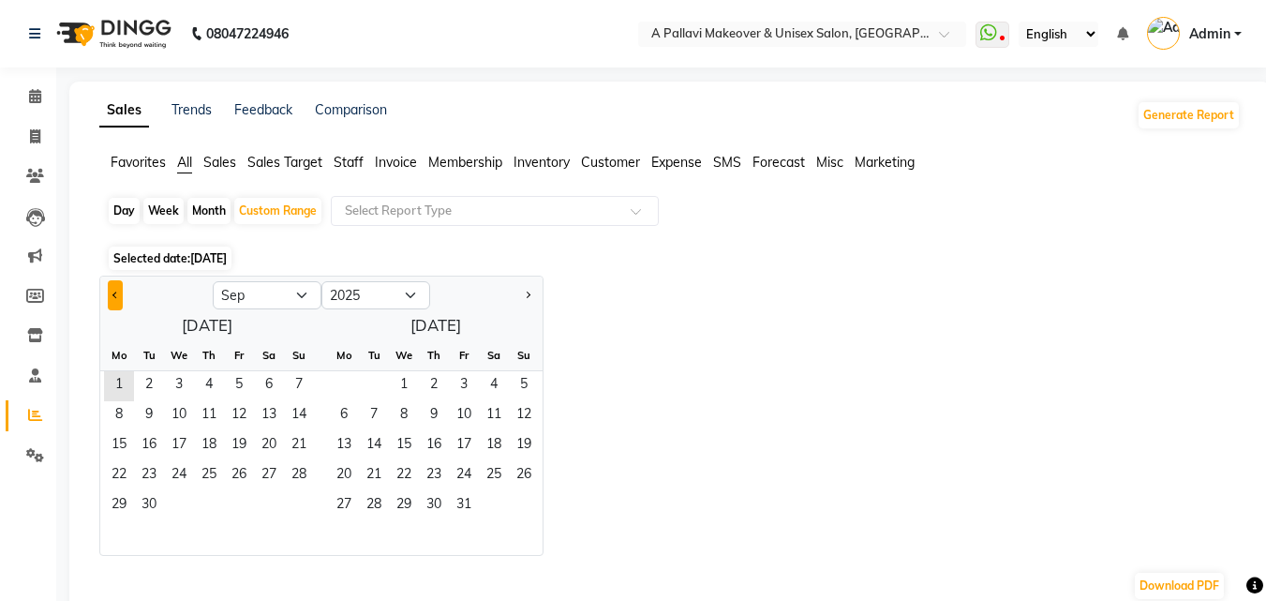
click at [113, 299] on button "Previous month" at bounding box center [115, 295] width 15 height 30
select select "8"
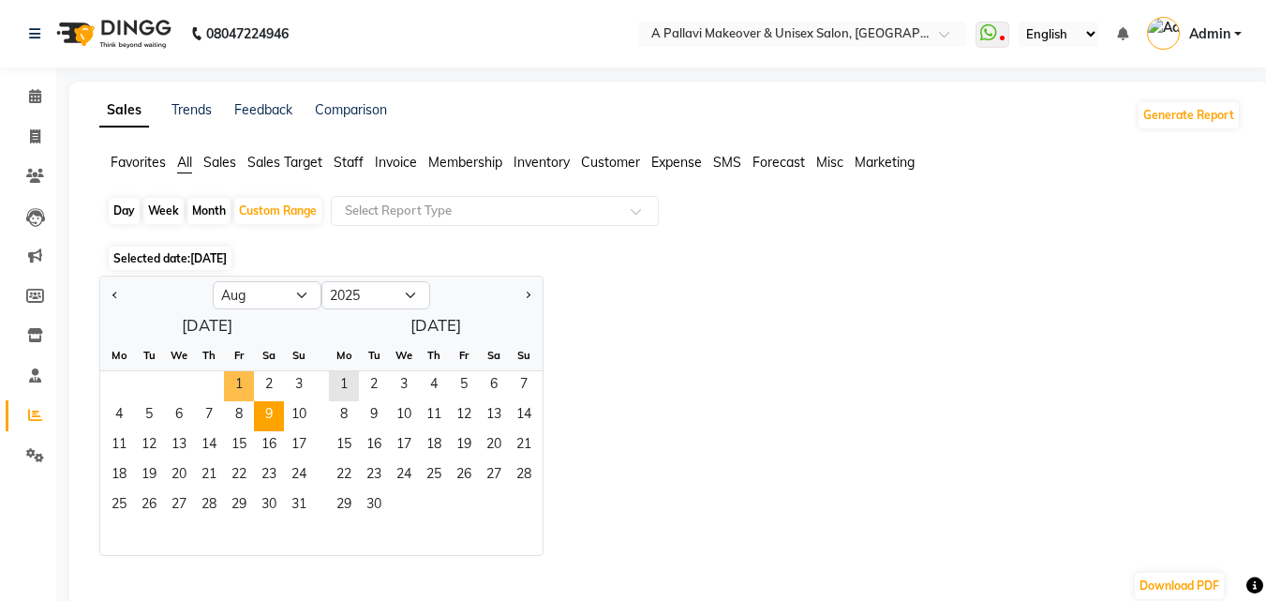
drag, startPoint x: 234, startPoint y: 377, endPoint x: 254, endPoint y: 418, distance: 45.7
click at [235, 378] on span "1" at bounding box center [239, 386] width 30 height 30
click at [306, 512] on span "31" at bounding box center [299, 506] width 30 height 30
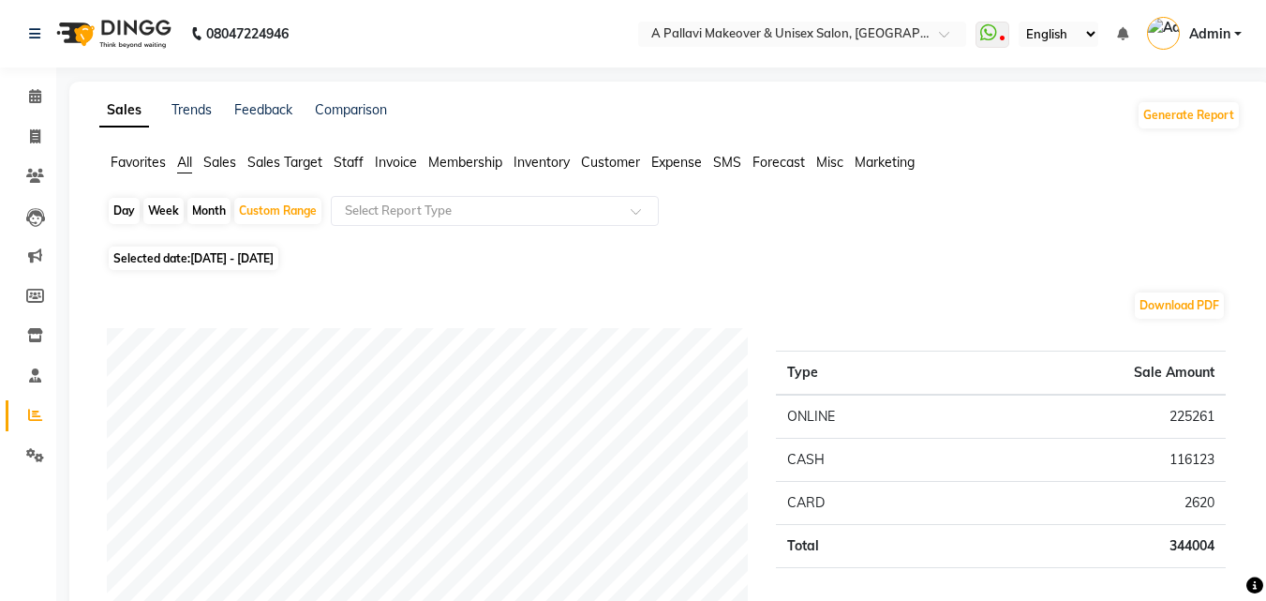
click at [361, 162] on span "Staff" at bounding box center [349, 162] width 30 height 17
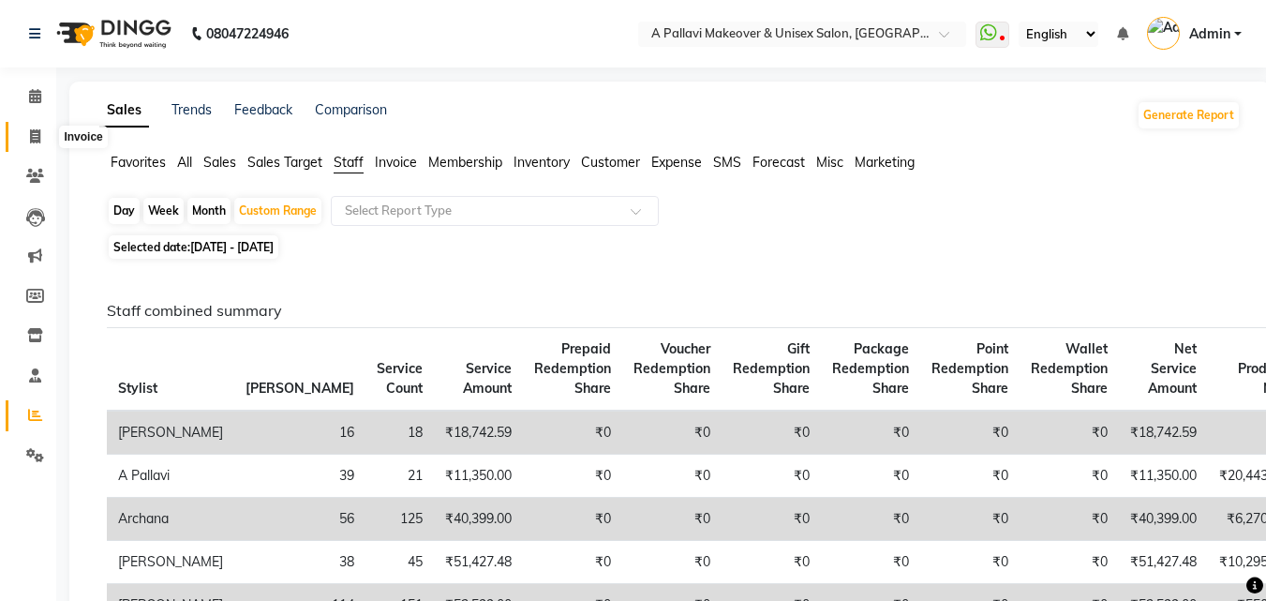
click at [39, 146] on span at bounding box center [35, 138] width 33 height 22
select select "service"
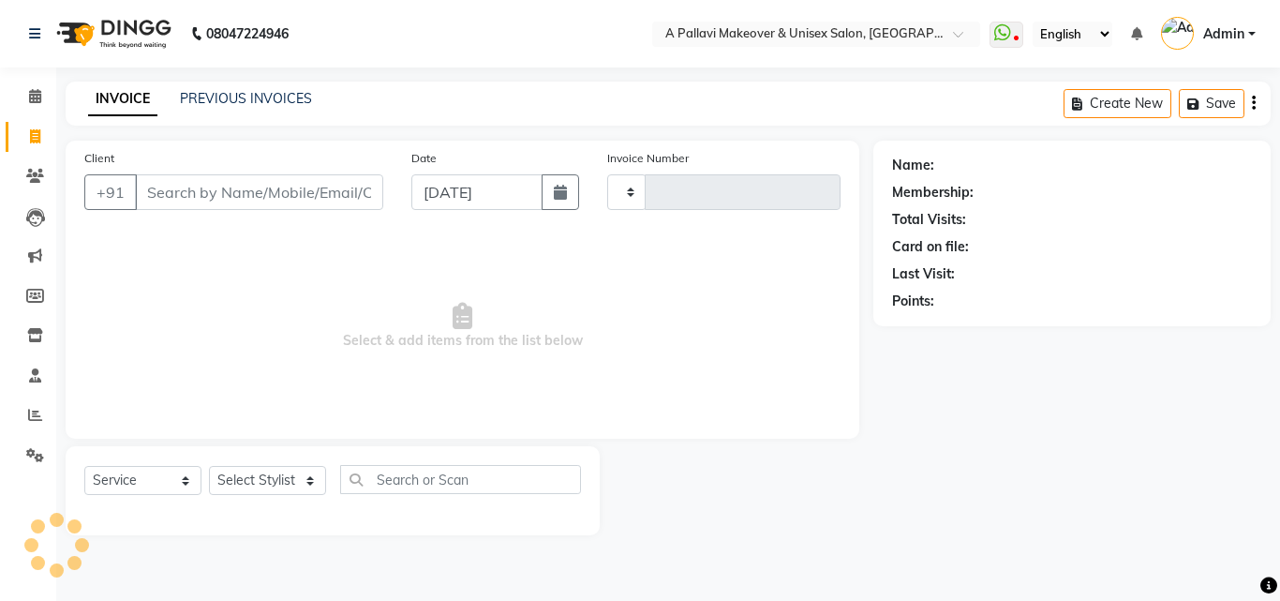
type input "1508"
select select "3573"
click at [277, 195] on input "Client" at bounding box center [259, 192] width 248 height 36
type input "8"
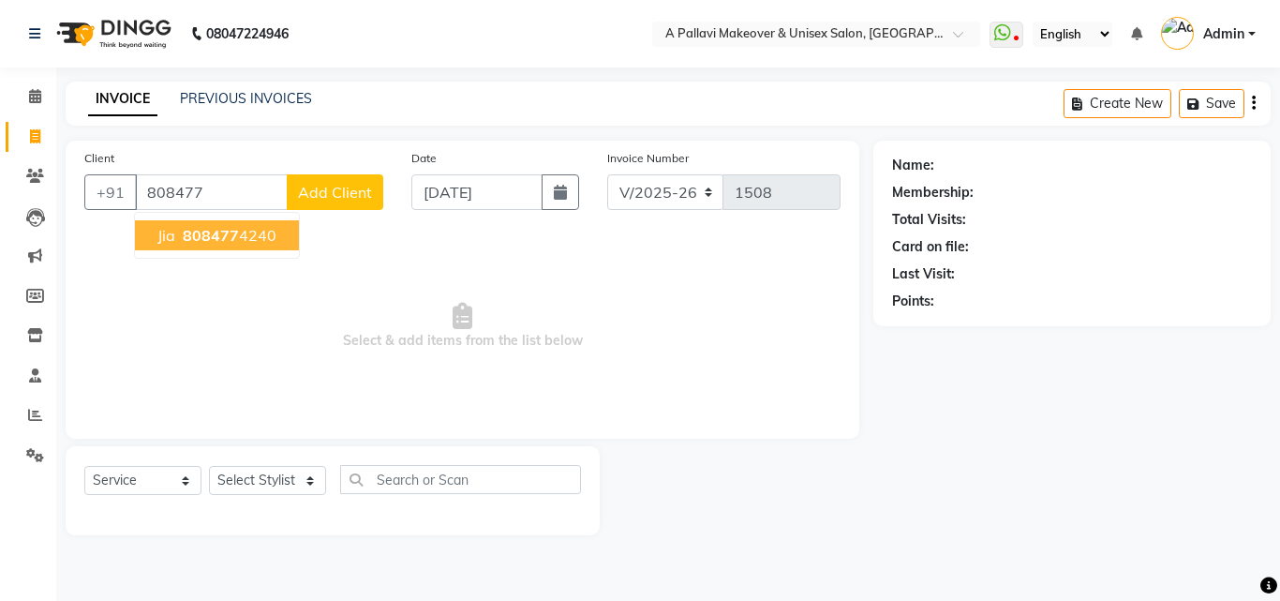
click at [249, 239] on ngb-highlight "808477 4240" at bounding box center [227, 235] width 97 height 19
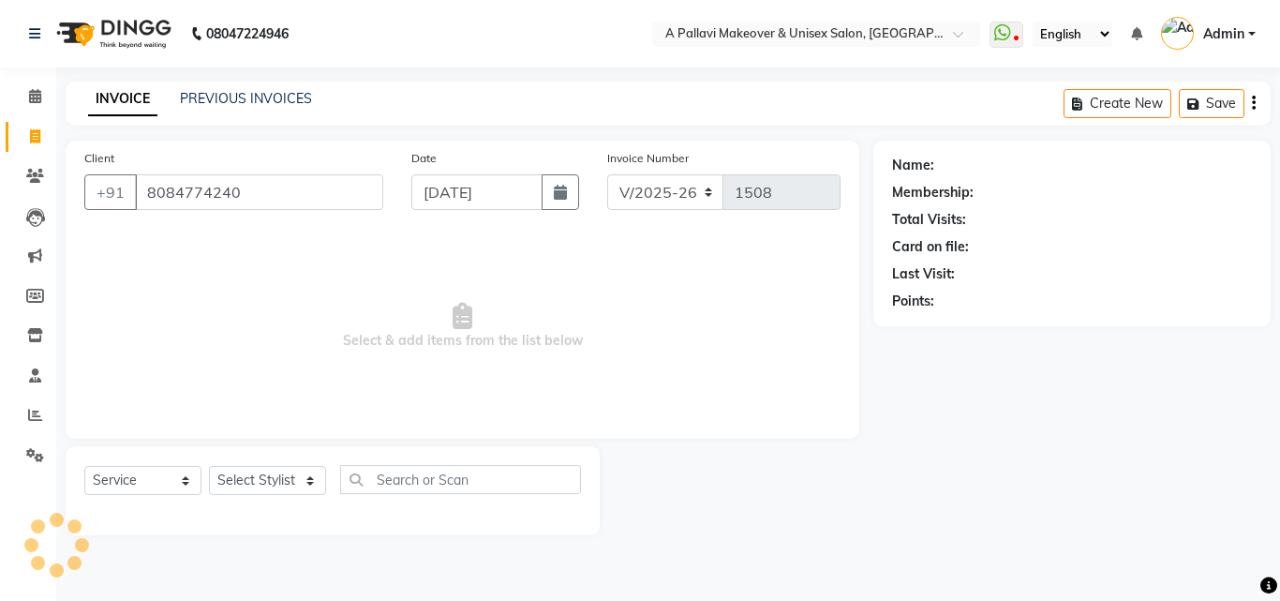
type input "8084774240"
select select "1: Object"
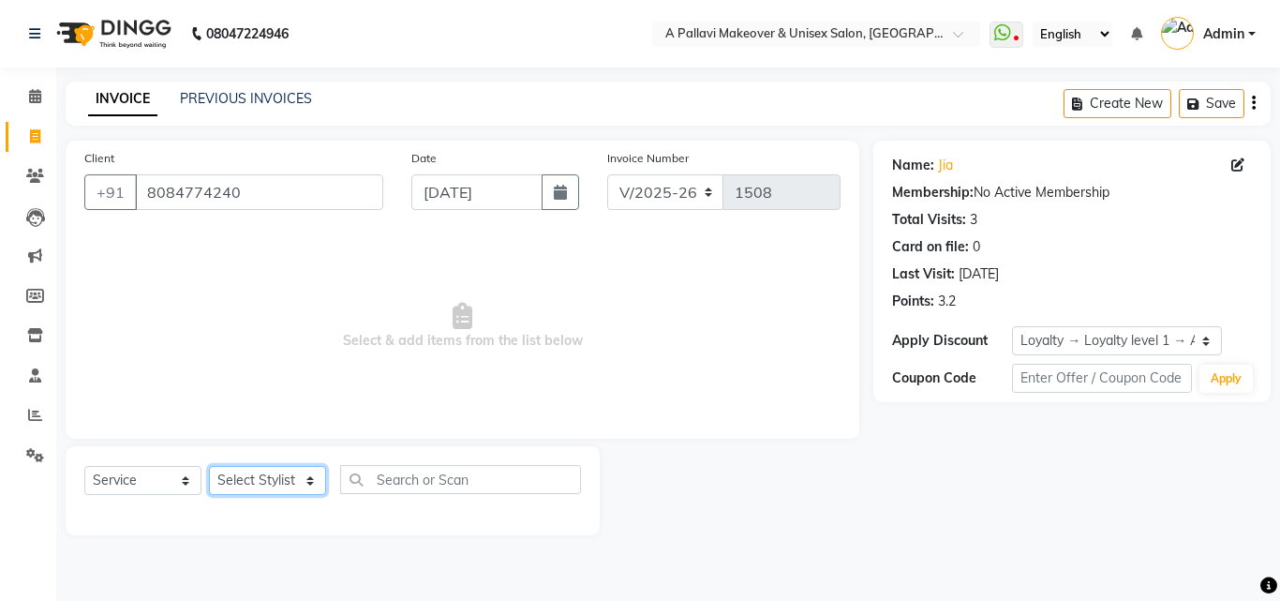
drag, startPoint x: 271, startPoint y: 479, endPoint x: 277, endPoint y: 470, distance: 11.4
click at [273, 479] on select "Select Stylist [PERSON_NAME] A PALLAVI Archana [PERSON_NAME] [PERSON_NAME] [PER…" at bounding box center [267, 480] width 117 height 29
select select "60570"
click at [209, 466] on select "Select Stylist [PERSON_NAME] A PALLAVI Archana [PERSON_NAME] [PERSON_NAME] [PER…" at bounding box center [267, 480] width 117 height 29
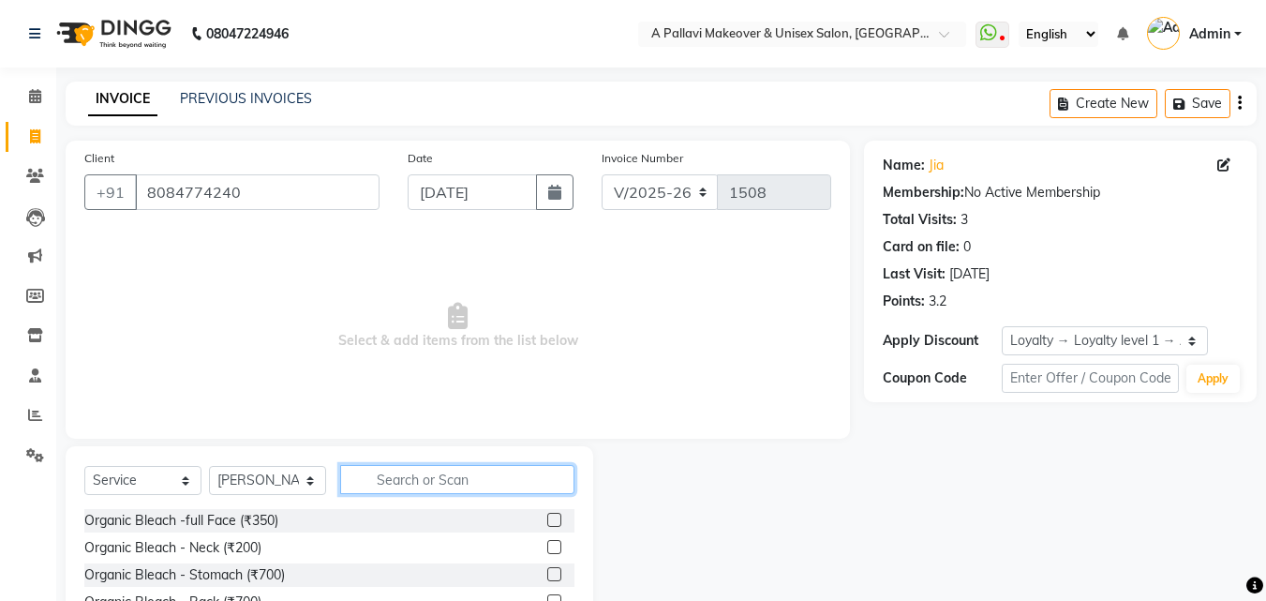
click at [448, 486] on input "text" at bounding box center [457, 479] width 234 height 29
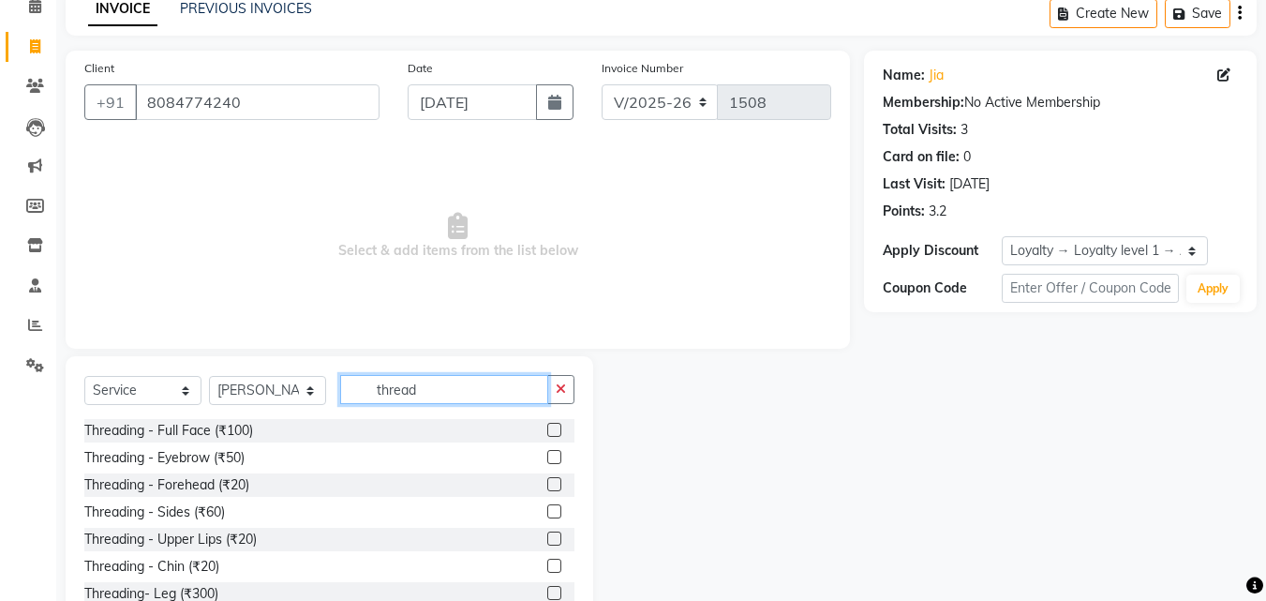
scroll to position [150, 0]
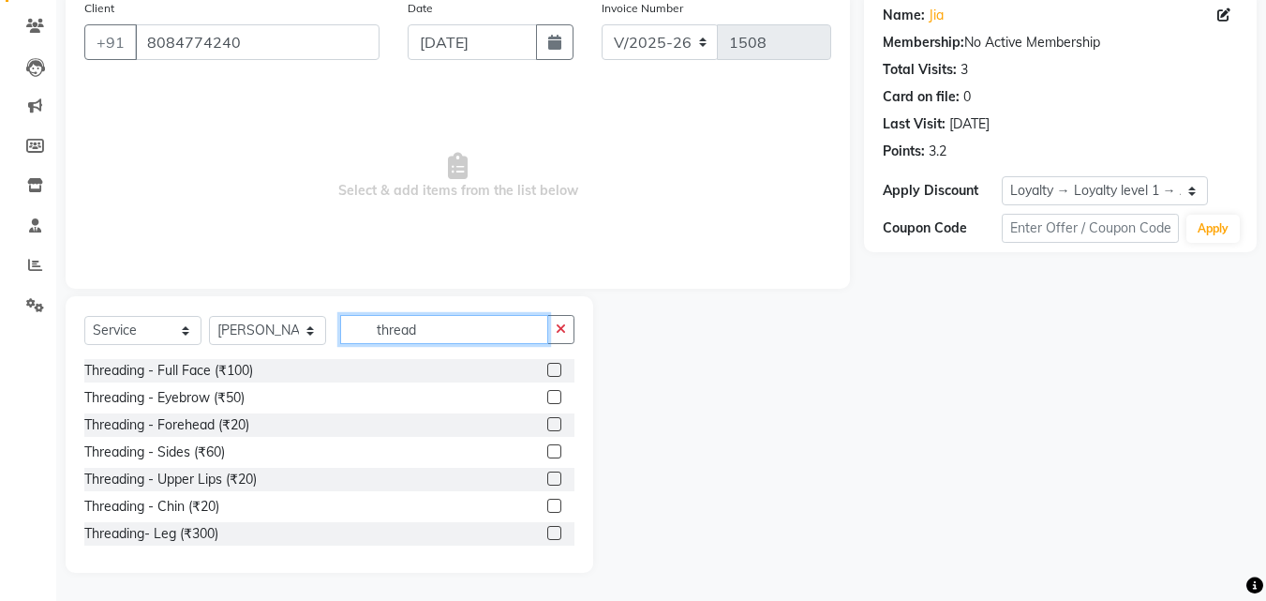
type input "thread"
click at [547, 392] on label at bounding box center [554, 397] width 14 height 14
click at [547, 392] on input "checkbox" at bounding box center [553, 398] width 12 height 12
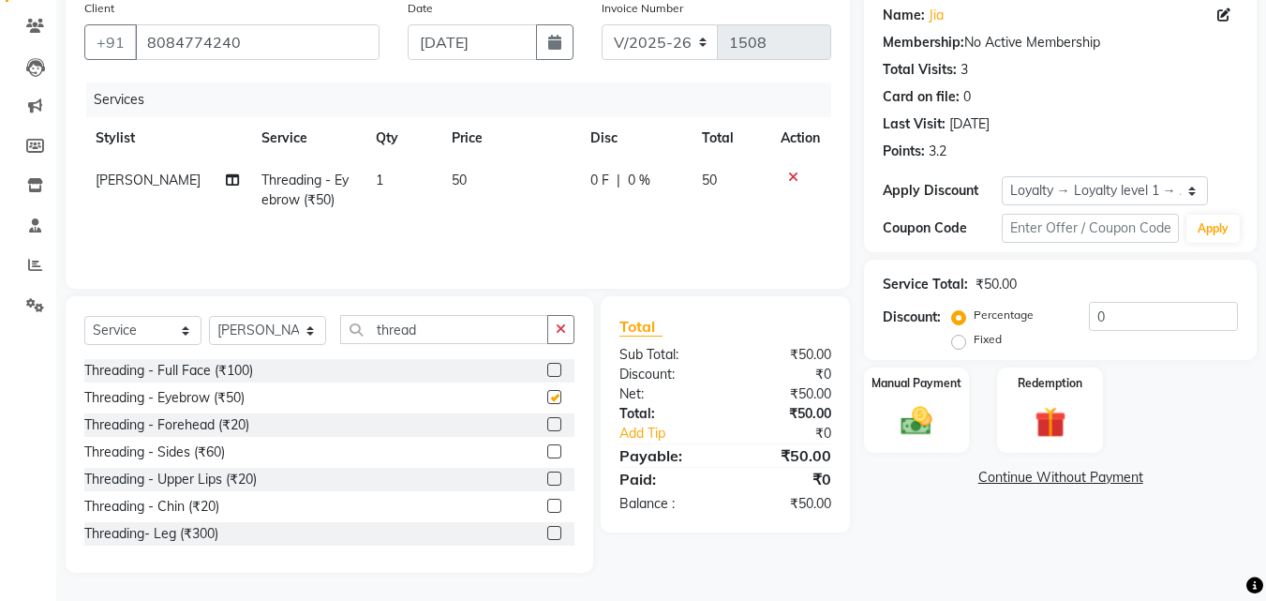
checkbox input "false"
click at [547, 424] on label at bounding box center [554, 424] width 14 height 14
click at [547, 424] on input "checkbox" at bounding box center [553, 425] width 12 height 12
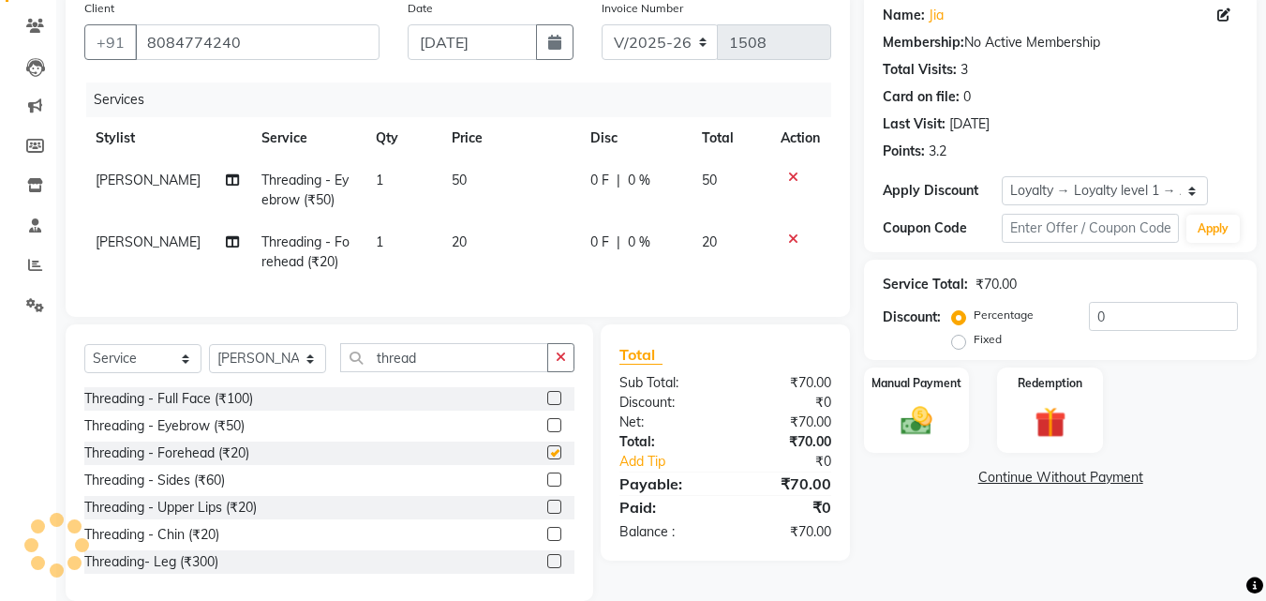
checkbox input "false"
click at [547, 540] on div at bounding box center [560, 534] width 27 height 23
click at [547, 541] on label at bounding box center [554, 534] width 14 height 14
click at [547, 541] on input "checkbox" at bounding box center [553, 535] width 12 height 12
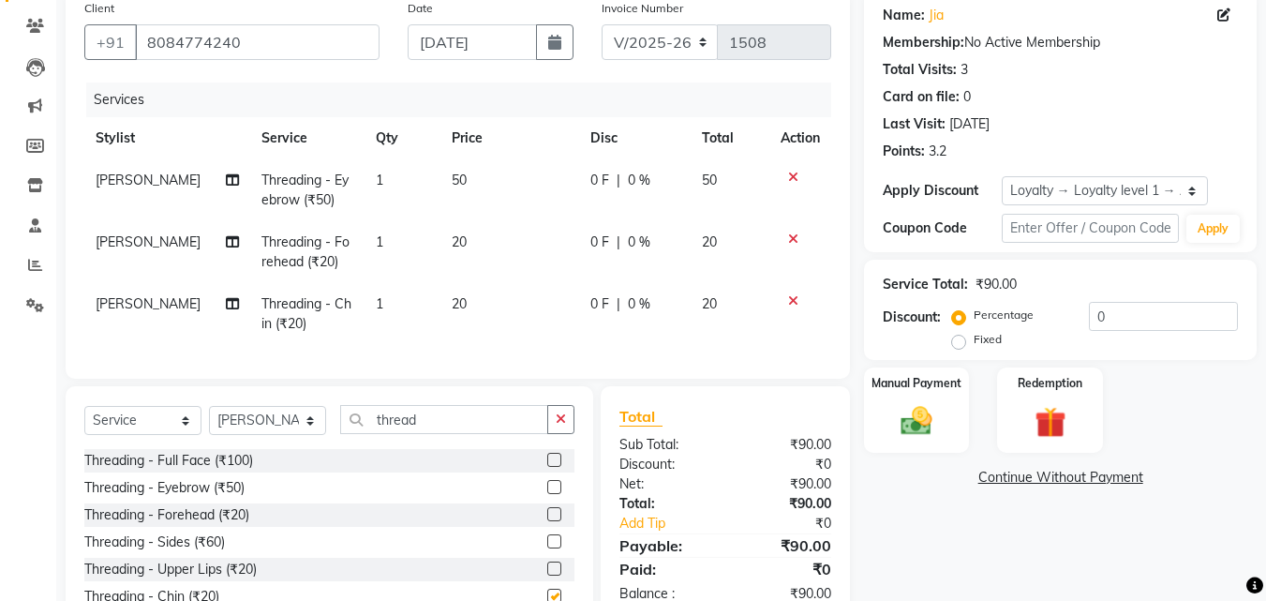
checkbox input "false"
click at [1008, 588] on div "Name: Jia Membership: No Active Membership Total Visits: 3 Card on file: 0 Last…" at bounding box center [1067, 327] width 407 height 672
click at [947, 423] on div "Manual Payment" at bounding box center [917, 410] width 110 height 89
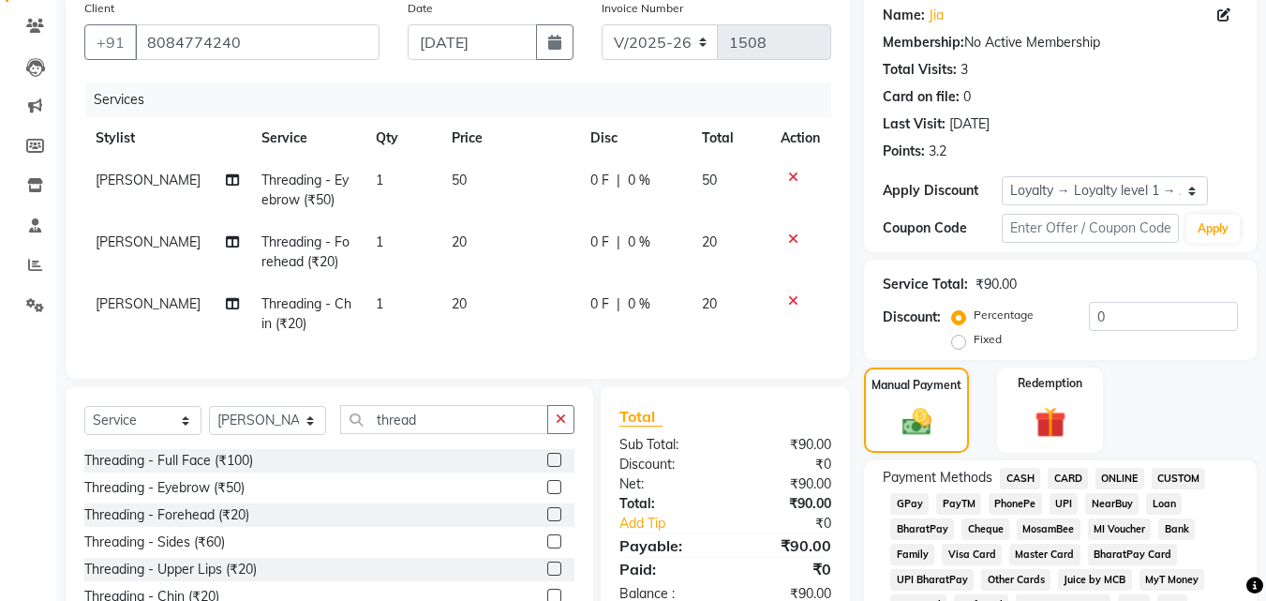
click at [1011, 485] on span "CASH" at bounding box center [1020, 479] width 40 height 22
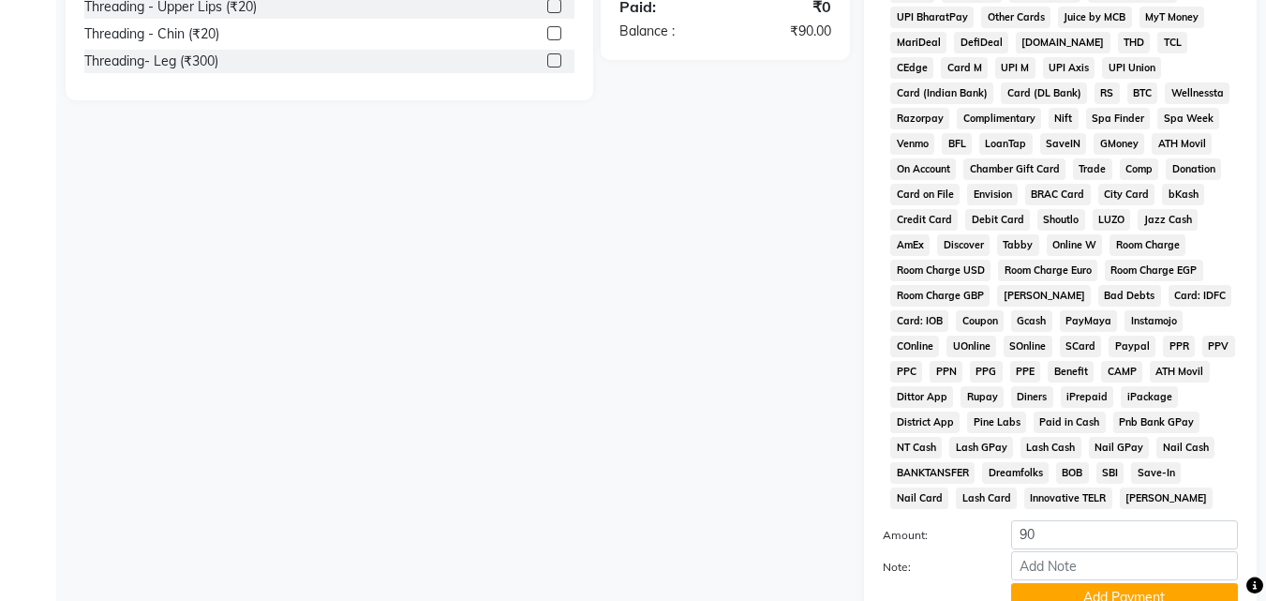
scroll to position [869, 0]
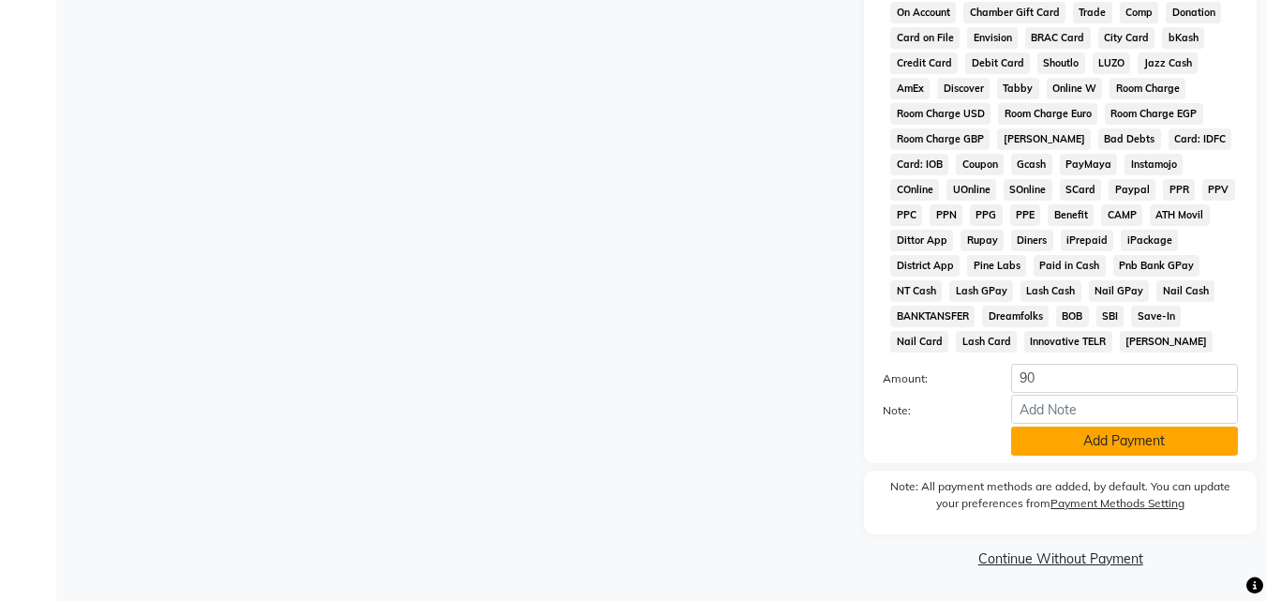
click at [1062, 454] on button "Add Payment" at bounding box center [1124, 440] width 227 height 29
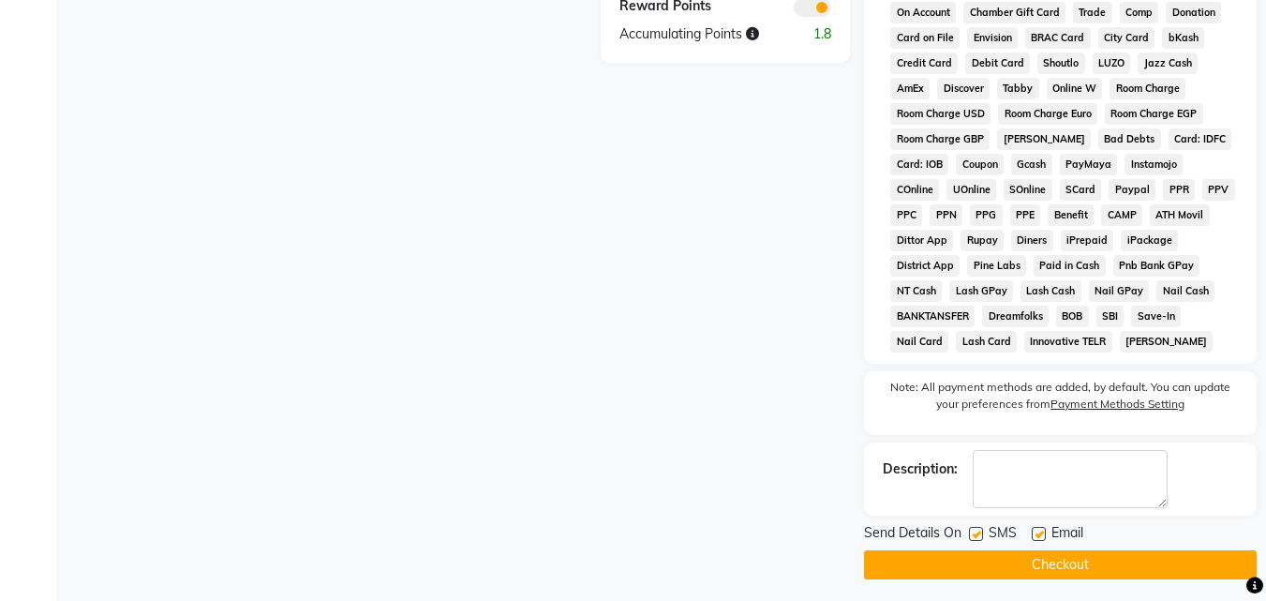
drag, startPoint x: 977, startPoint y: 537, endPoint x: 1006, endPoint y: 545, distance: 30.0
click at [980, 537] on label at bounding box center [976, 534] width 14 height 14
click at [980, 537] on input "checkbox" at bounding box center [975, 535] width 12 height 12
checkbox input "false"
click at [1038, 535] on label at bounding box center [1039, 534] width 14 height 14
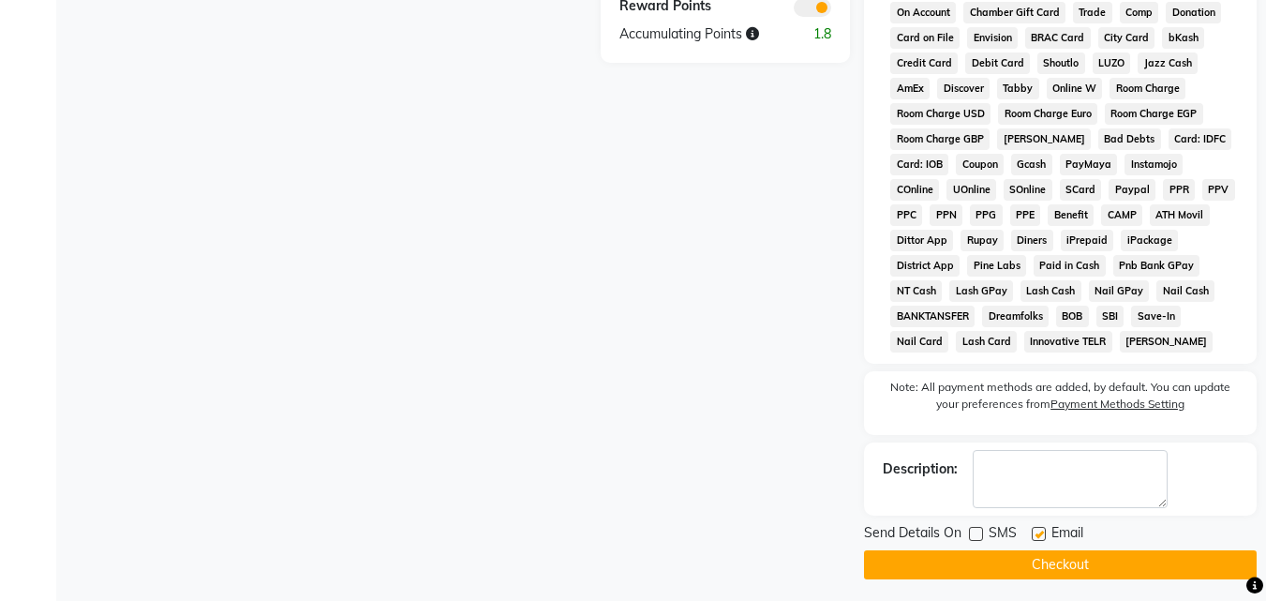
click at [1038, 535] on input "checkbox" at bounding box center [1038, 535] width 12 height 12
checkbox input "false"
click at [1033, 557] on button "Checkout" at bounding box center [1060, 564] width 393 height 29
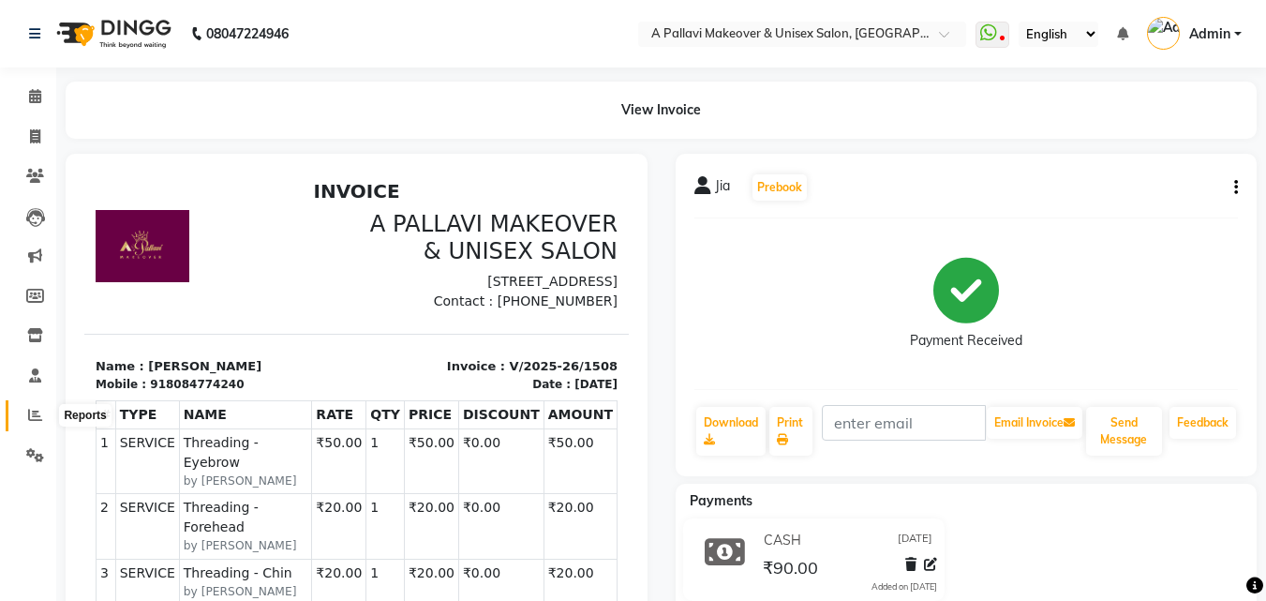
click at [35, 419] on icon at bounding box center [35, 415] width 14 height 14
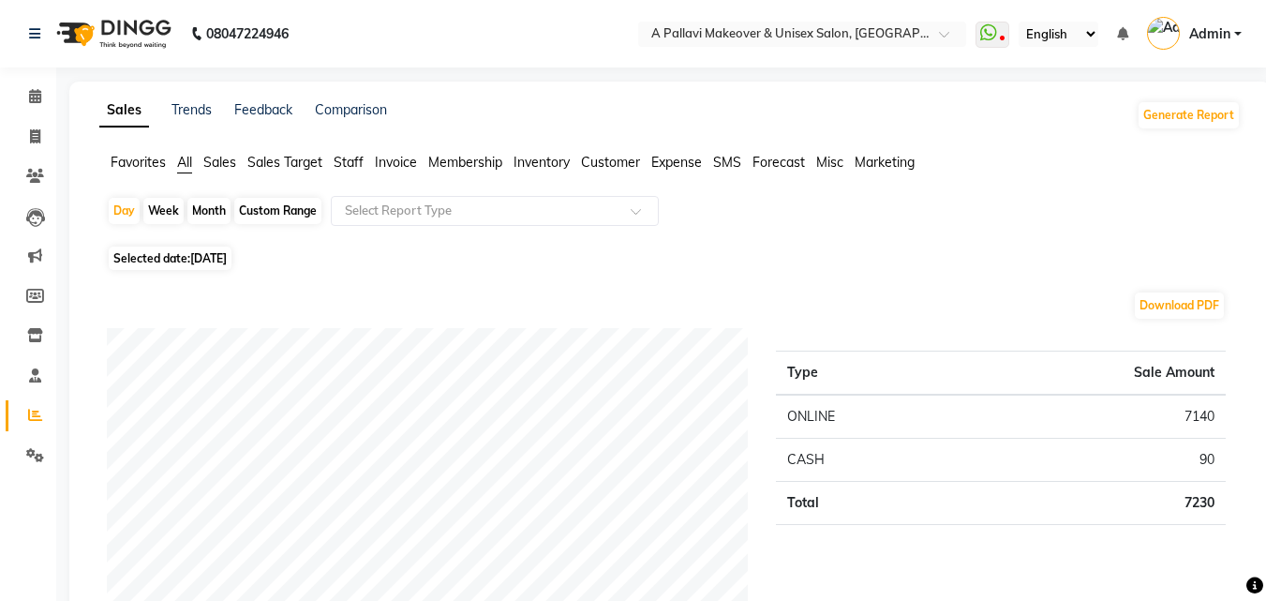
click at [358, 165] on span "Staff" at bounding box center [349, 162] width 30 height 17
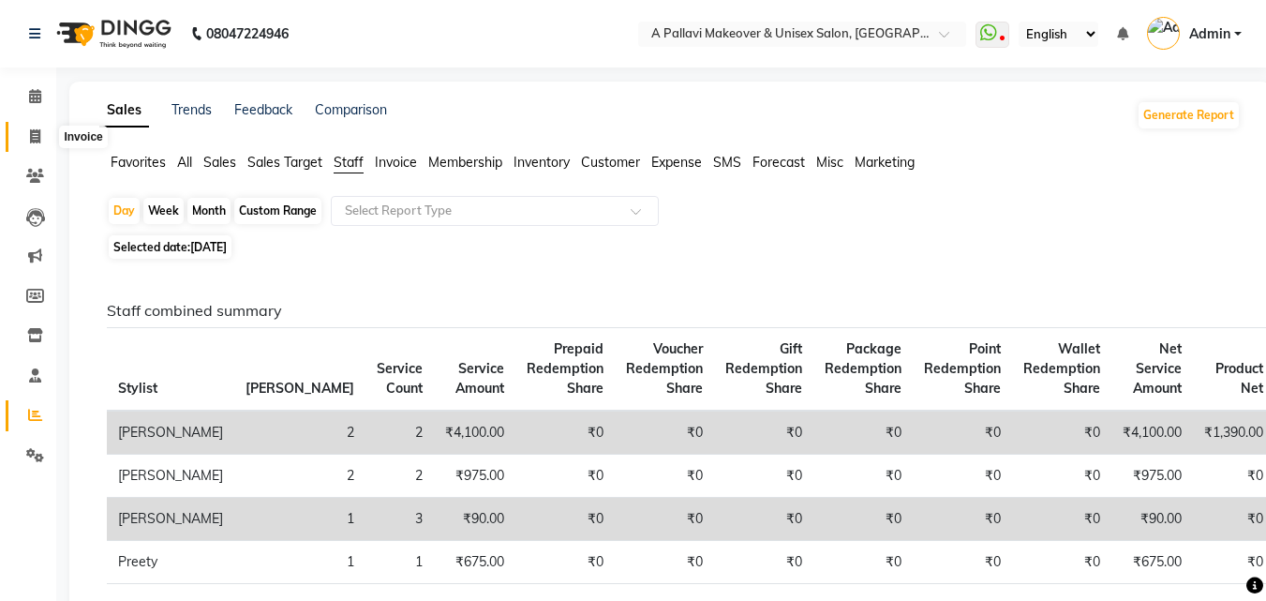
click at [36, 127] on span at bounding box center [35, 138] width 33 height 22
select select "service"
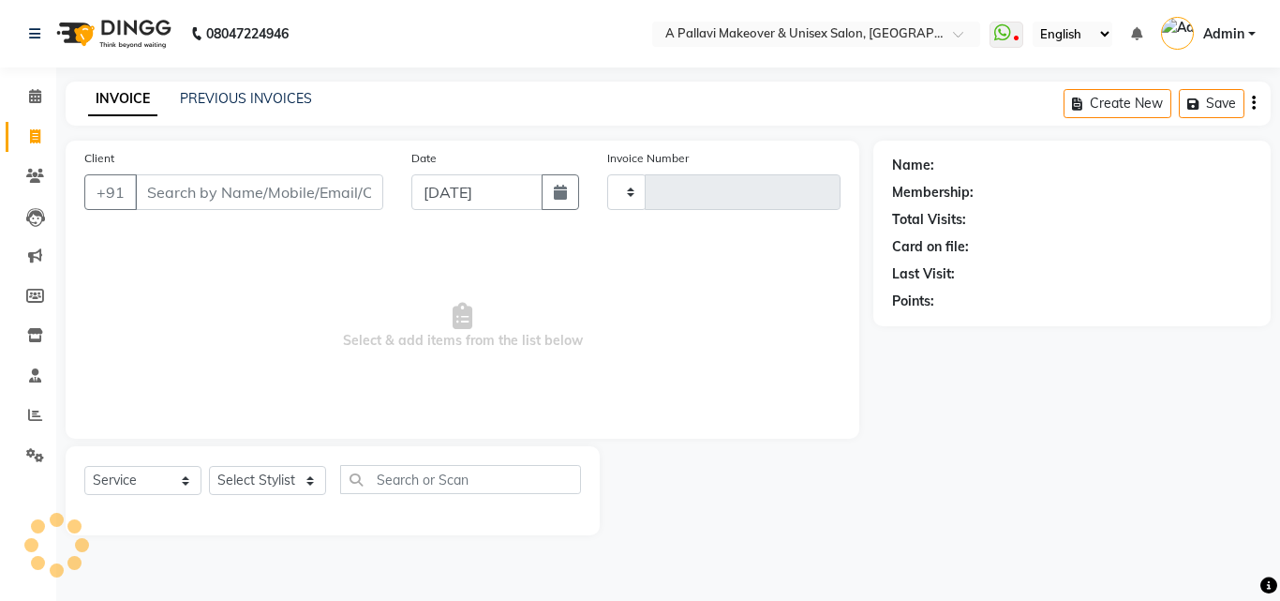
type input "1509"
select select "3573"
click at [632, 430] on div "Client +91 Date [DATE] Invoice Number V/2025 V/[PHONE_NUMBER] Select & add item…" at bounding box center [463, 290] width 794 height 298
click at [31, 412] on icon at bounding box center [35, 415] width 14 height 14
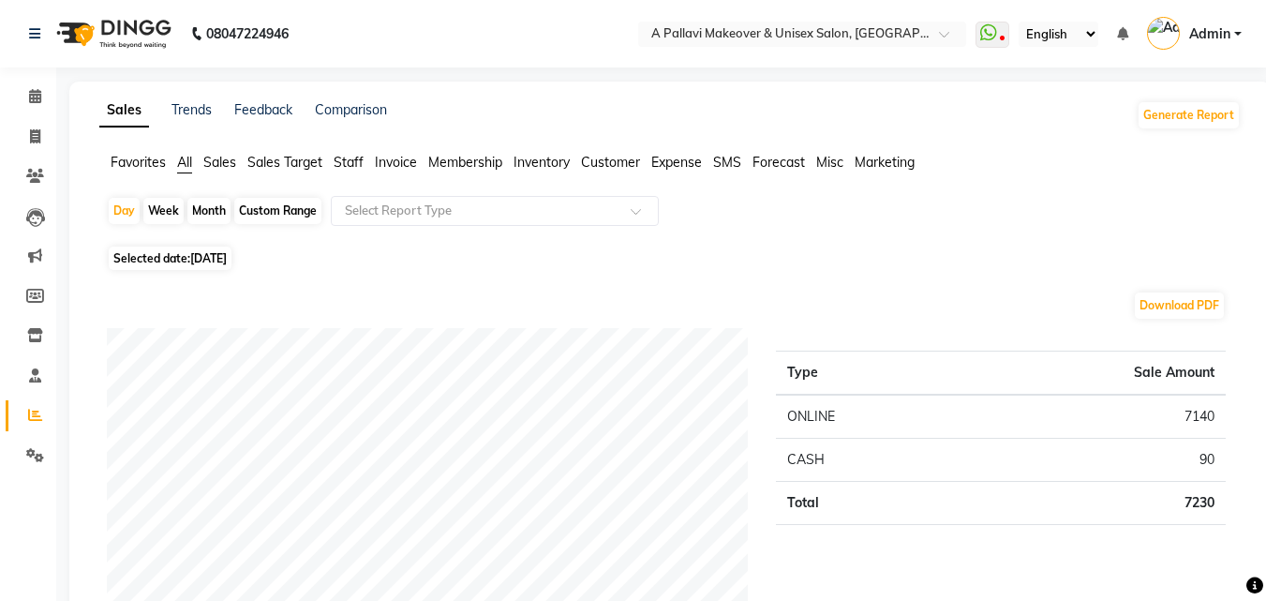
click at [217, 209] on div "Month" at bounding box center [208, 211] width 43 height 26
select select "9"
select select "2025"
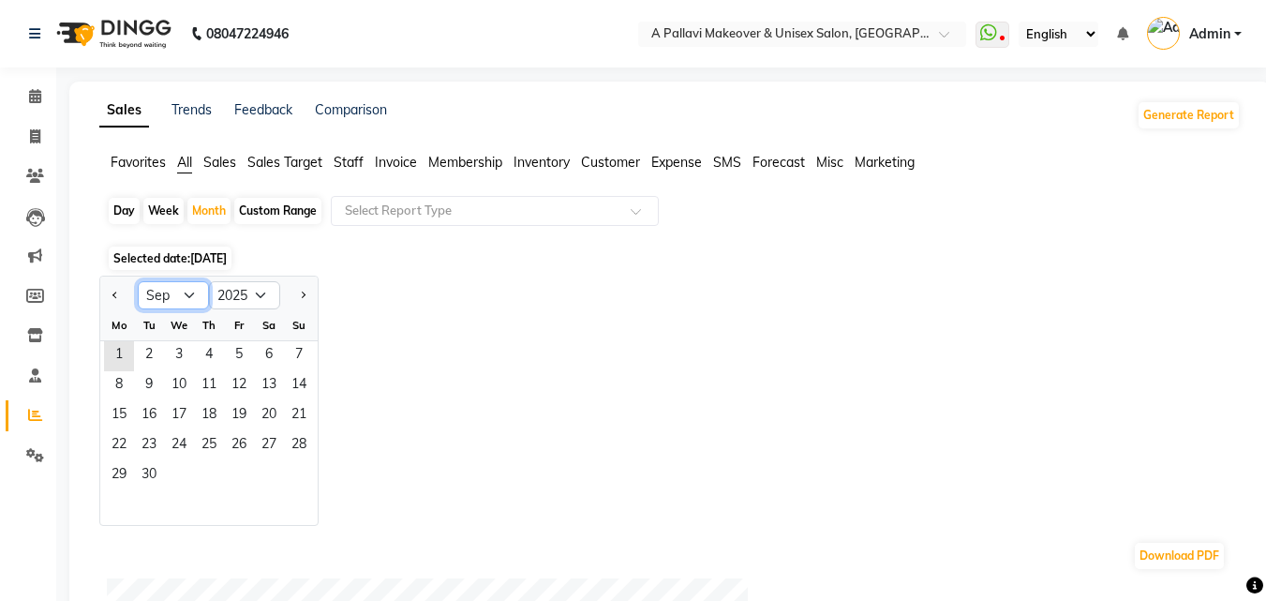
click at [184, 294] on select "Jan Feb Mar Apr May Jun [DATE] Aug Sep Oct Nov Dec" at bounding box center [173, 295] width 71 height 28
select select "8"
click at [138, 281] on select "Jan Feb Mar Apr May Jun [DATE] Aug Sep Oct Nov Dec" at bounding box center [173, 295] width 71 height 28
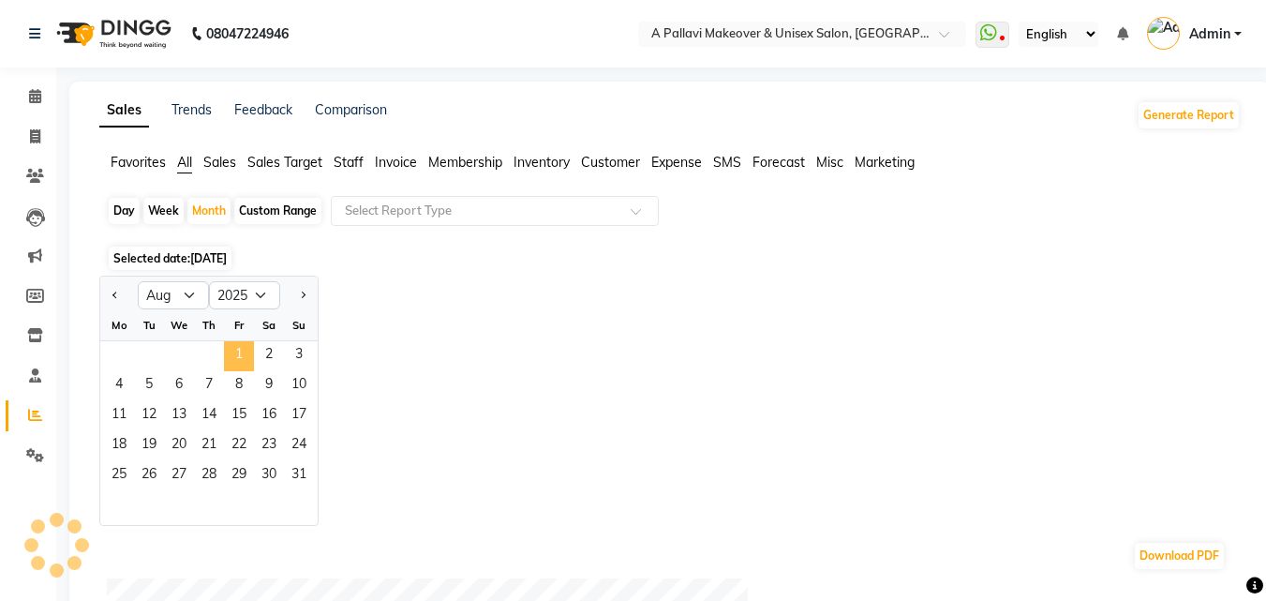
click at [237, 355] on span "1" at bounding box center [239, 356] width 30 height 30
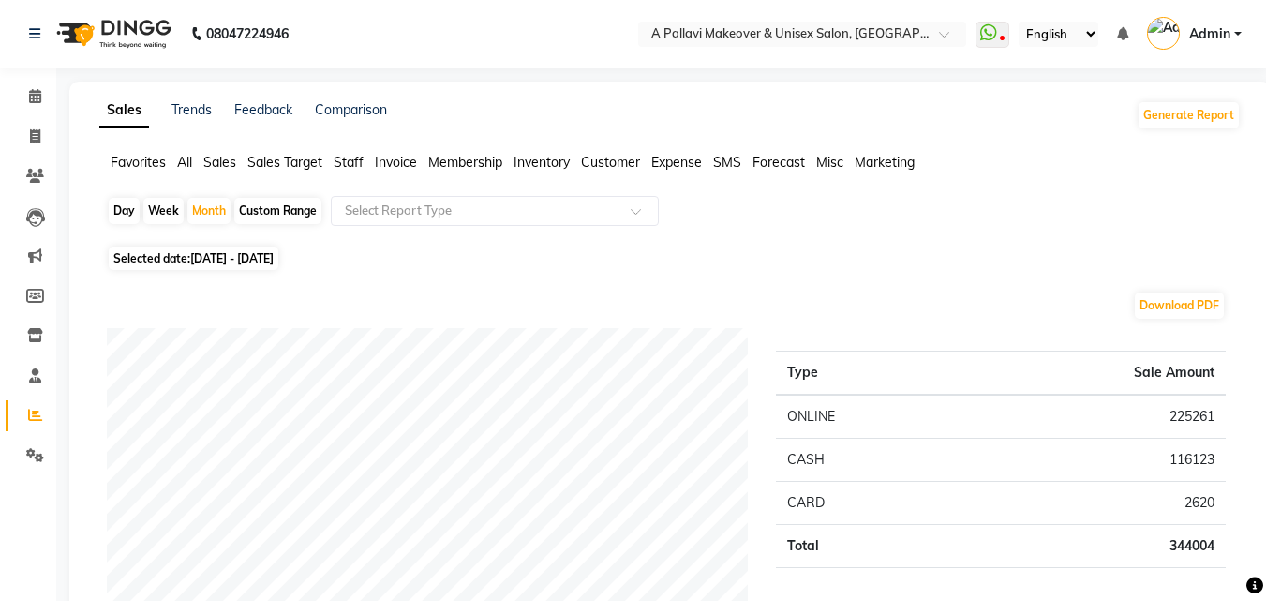
click at [349, 162] on span "Staff" at bounding box center [349, 162] width 30 height 17
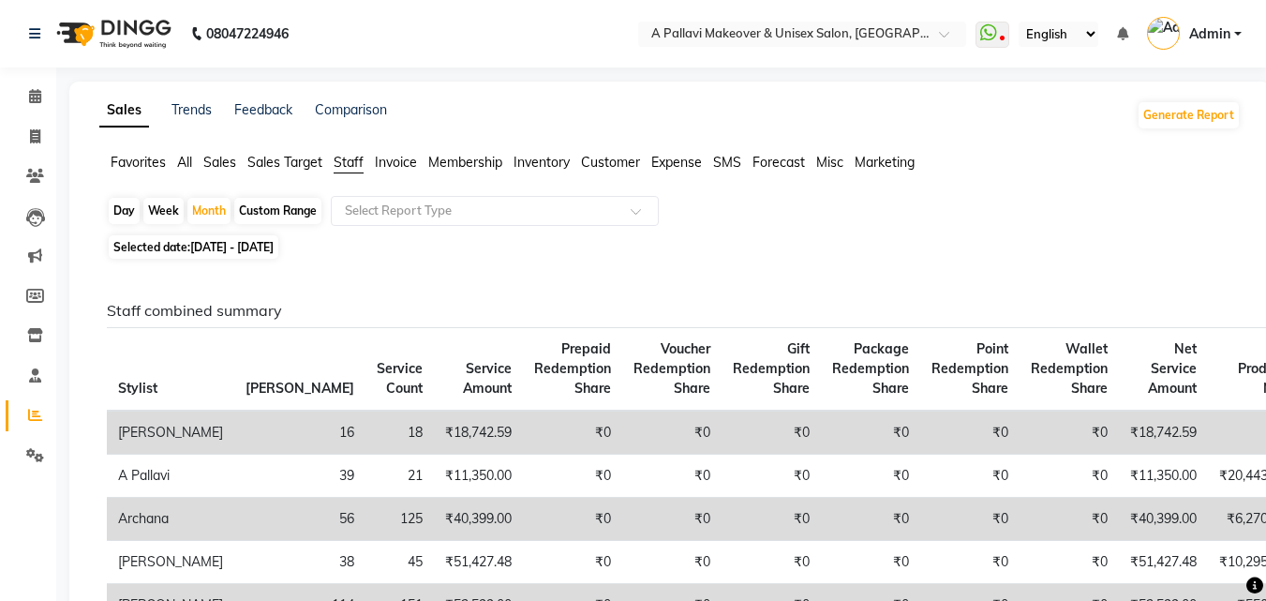
click at [235, 246] on span "[DATE] - [DATE]" at bounding box center [231, 247] width 83 height 14
select select "8"
select select "2025"
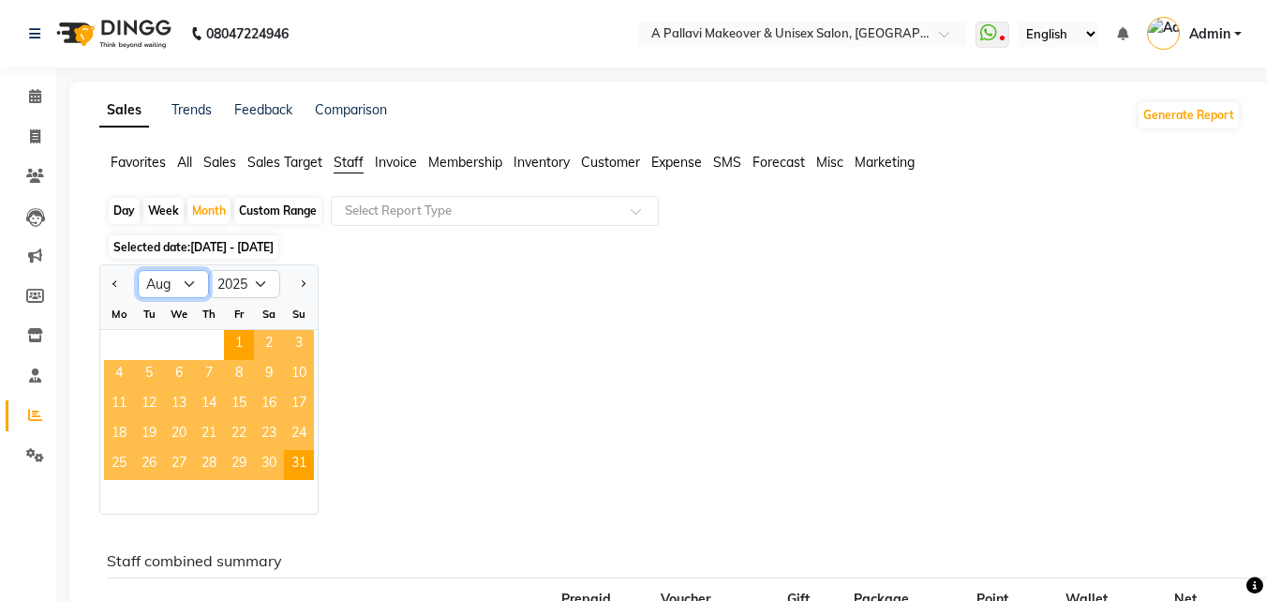
click at [179, 284] on select "Jan Feb Mar Apr May Jun [DATE] Aug Sep Oct Nov Dec" at bounding box center [173, 284] width 71 height 28
select select "9"
click at [138, 270] on select "Jan Feb Mar Apr May Jun [DATE] Aug Sep Oct Nov Dec" at bounding box center [173, 284] width 71 height 28
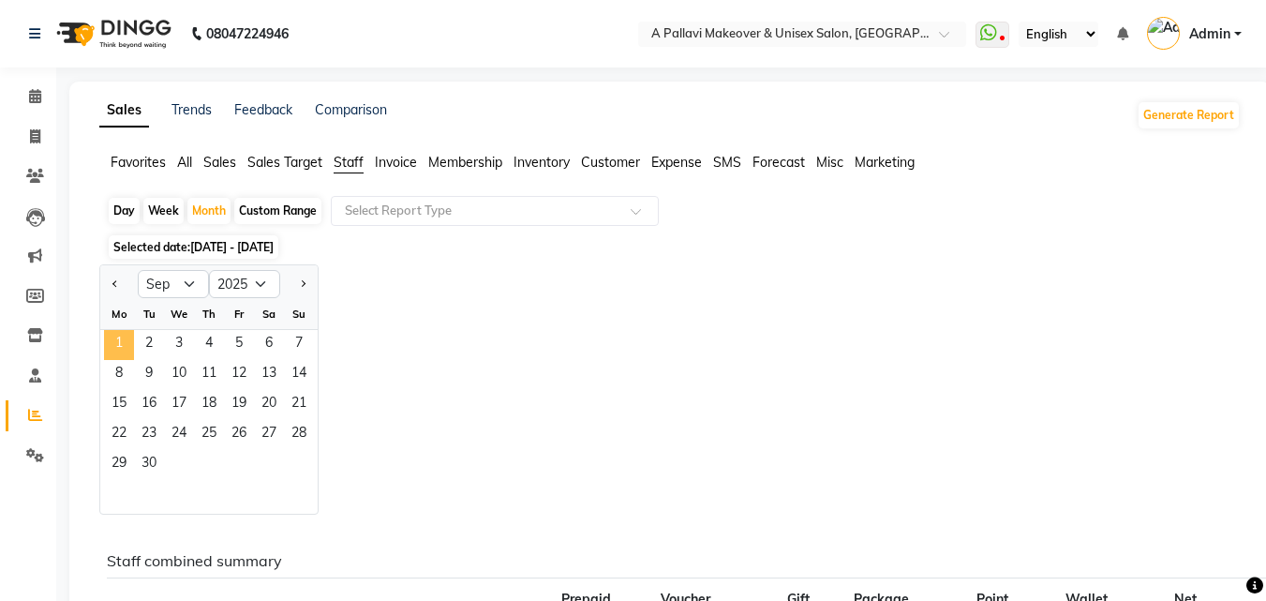
click at [125, 346] on span "1" at bounding box center [119, 345] width 30 height 30
